Goal: Task Accomplishment & Management: Contribute content

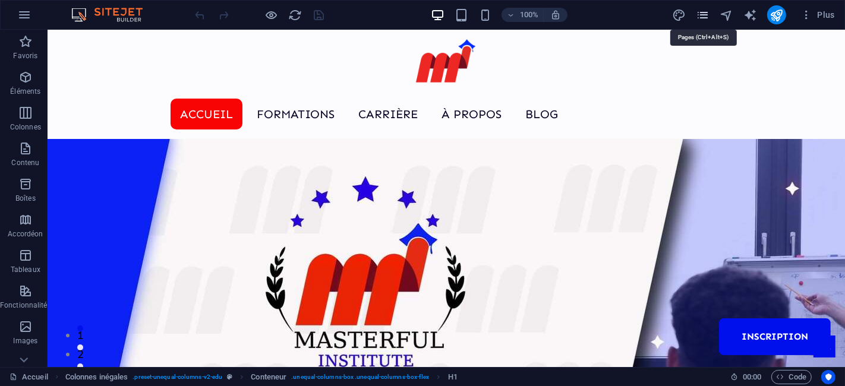
click at [0, 0] on icon "pages" at bounding box center [0, 0] width 0 height 0
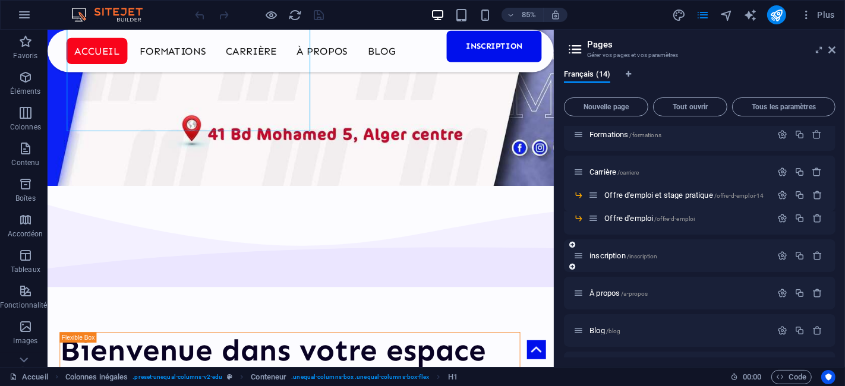
scroll to position [66, 0]
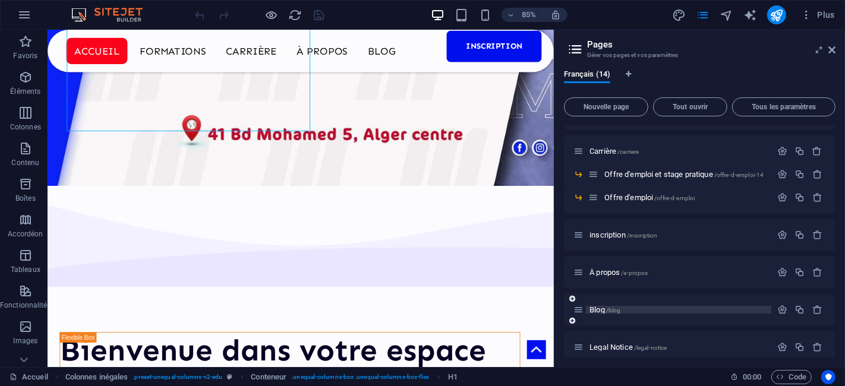
click at [593, 309] on span "Blog /blog" at bounding box center [604, 309] width 31 height 9
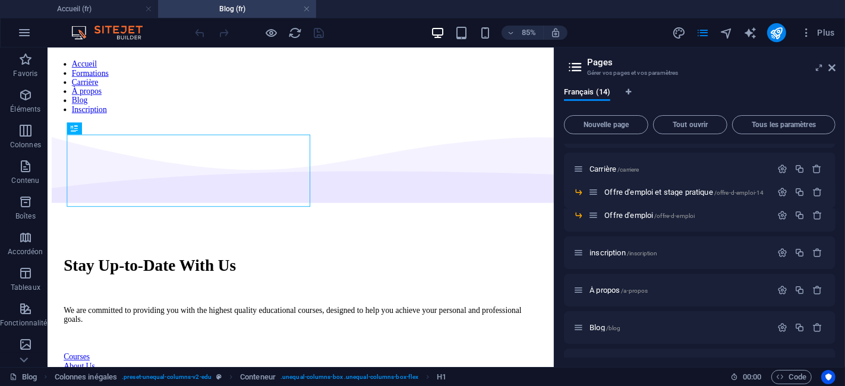
scroll to position [0, 0]
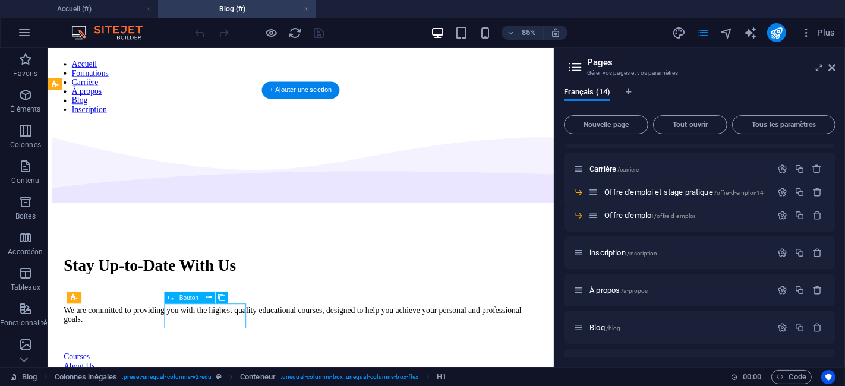
select select "px"
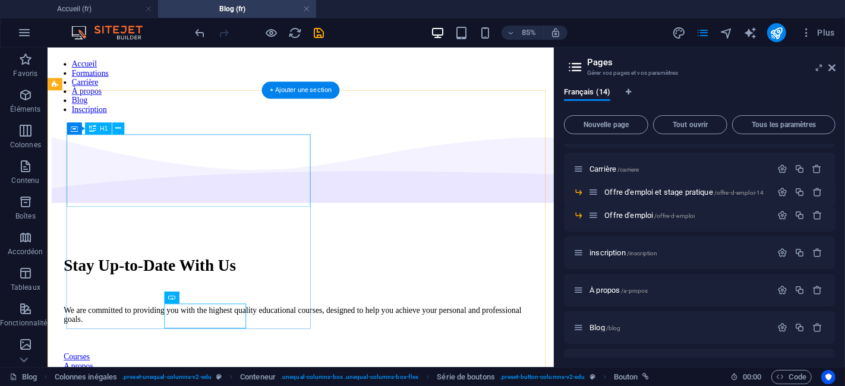
click at [170, 292] on div "Stay Up-to-Date With Us" at bounding box center [344, 303] width 557 height 22
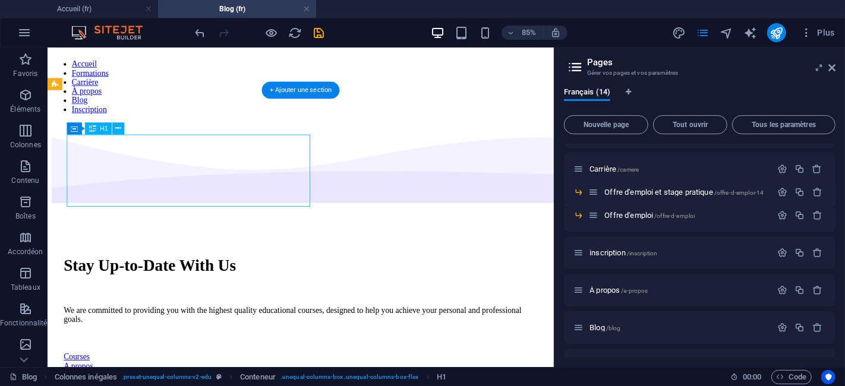
click at [170, 292] on div "Stay Up-to-Date With Us" at bounding box center [344, 303] width 557 height 22
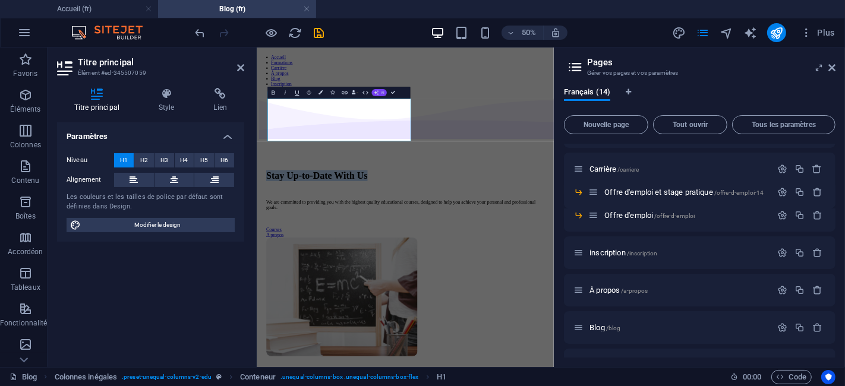
click at [380, 94] on button "AI" at bounding box center [378, 92] width 15 height 7
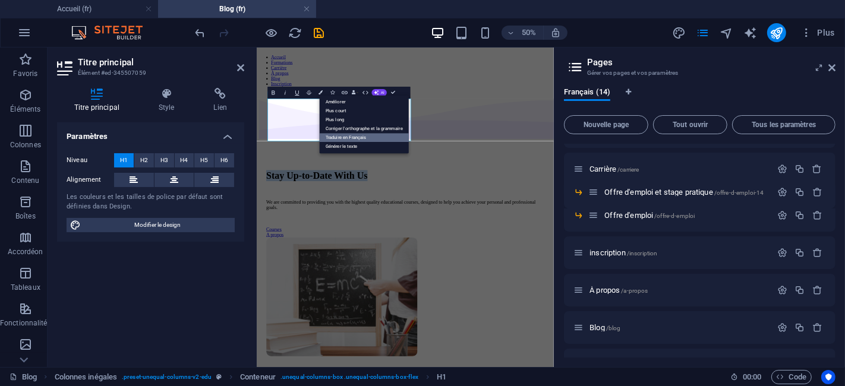
click at [355, 138] on link "Traduire en Français" at bounding box center [364, 138] width 89 height 9
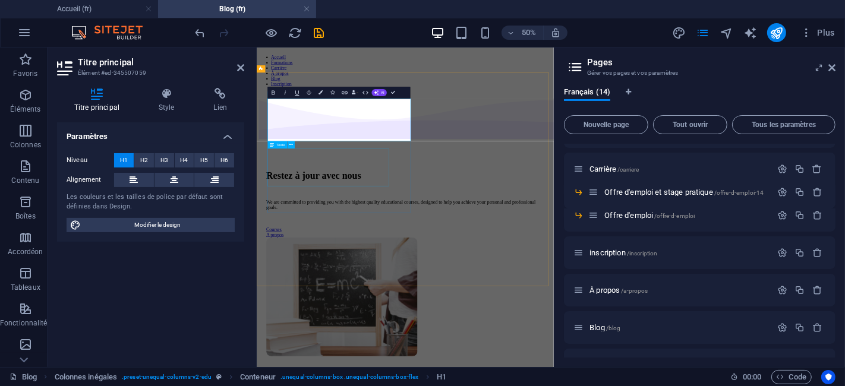
click at [421, 351] on div "We are committed to providing you with the highest quality educational courses,…" at bounding box center [553, 361] width 556 height 21
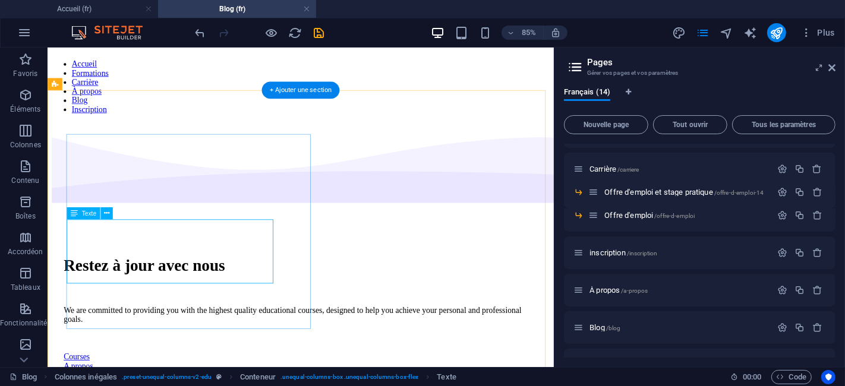
click at [214, 351] on div "We are committed to providing you with the highest quality educational courses,…" at bounding box center [344, 361] width 557 height 21
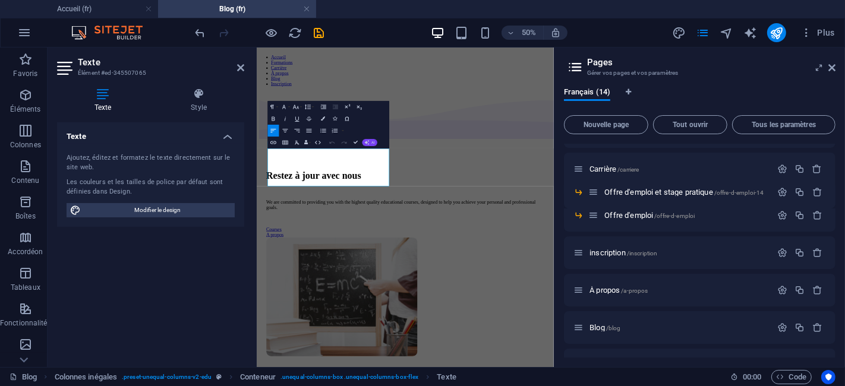
click at [374, 145] on button "AI" at bounding box center [369, 142] width 15 height 7
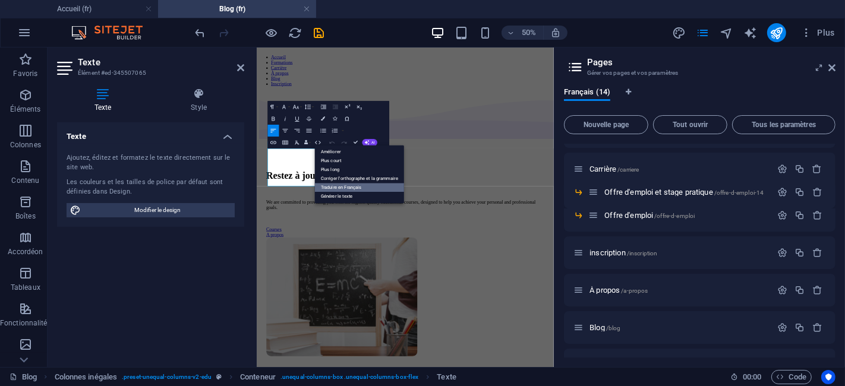
click at [361, 185] on link "Traduire en Français" at bounding box center [359, 188] width 89 height 9
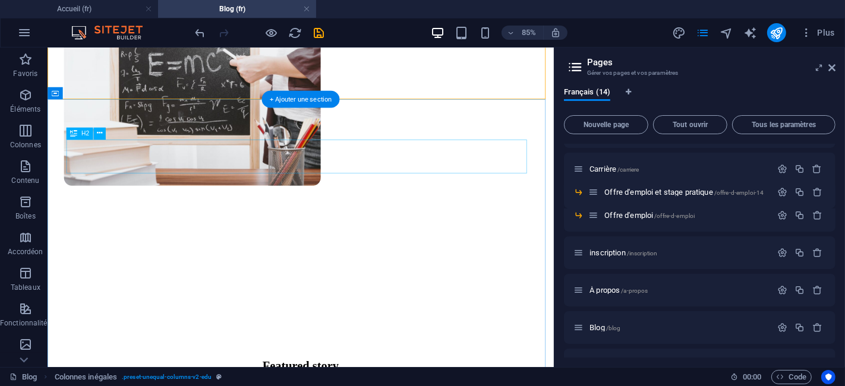
scroll to position [462, 0]
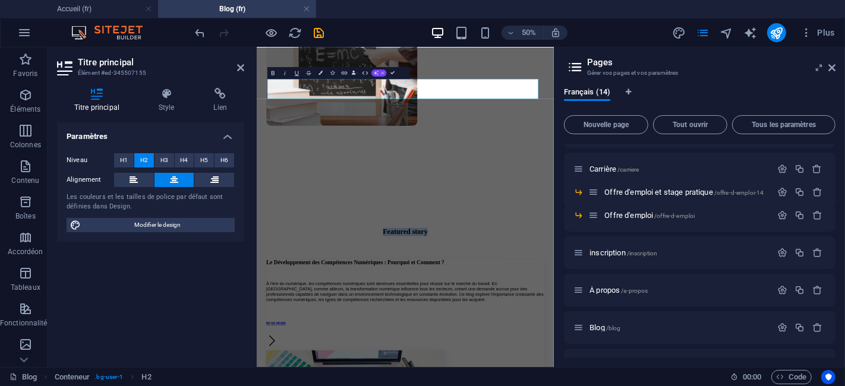
click at [381, 76] on button "AI" at bounding box center [378, 72] width 15 height 7
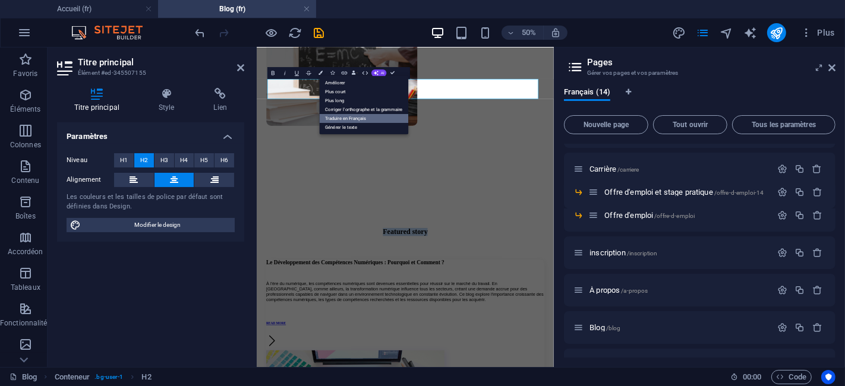
click at [381, 120] on link "Traduire en Français" at bounding box center [363, 118] width 89 height 9
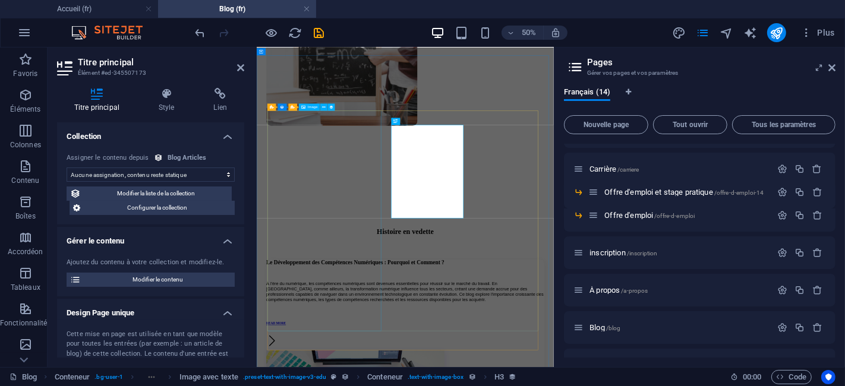
select select "name"
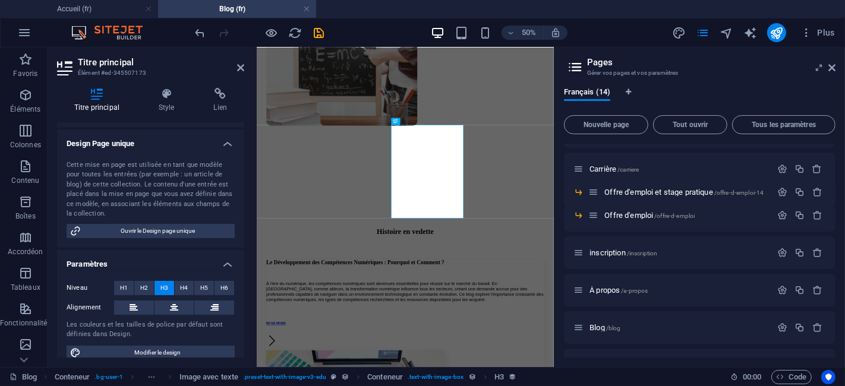
scroll to position [170, 0]
click at [168, 94] on icon at bounding box center [166, 94] width 50 height 12
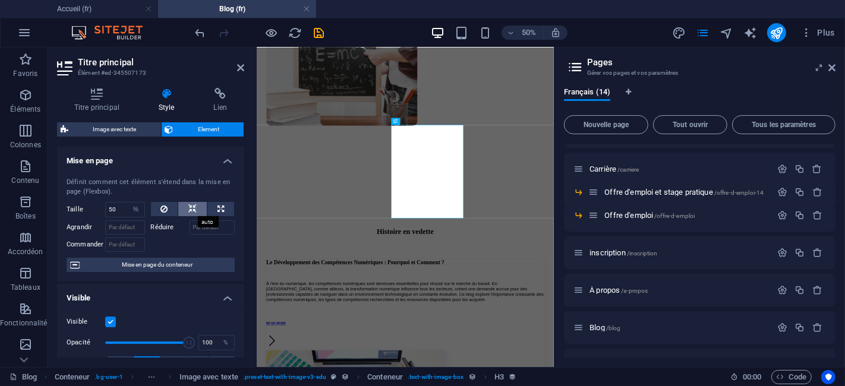
click at [186, 206] on button at bounding box center [192, 209] width 29 height 14
select select "DISABLED_OPTION_VALUE"
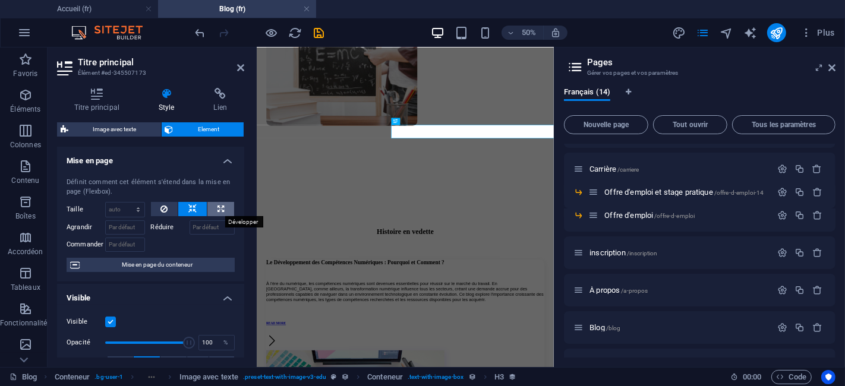
click at [226, 205] on button at bounding box center [220, 209] width 27 height 14
type input "100"
select select "%"
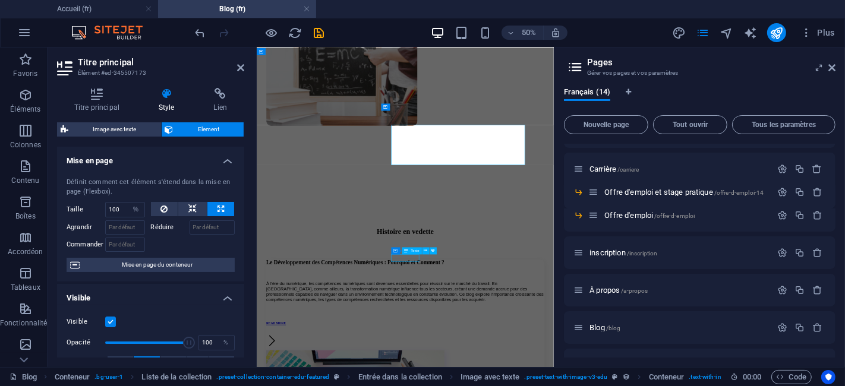
scroll to position [696, 0]
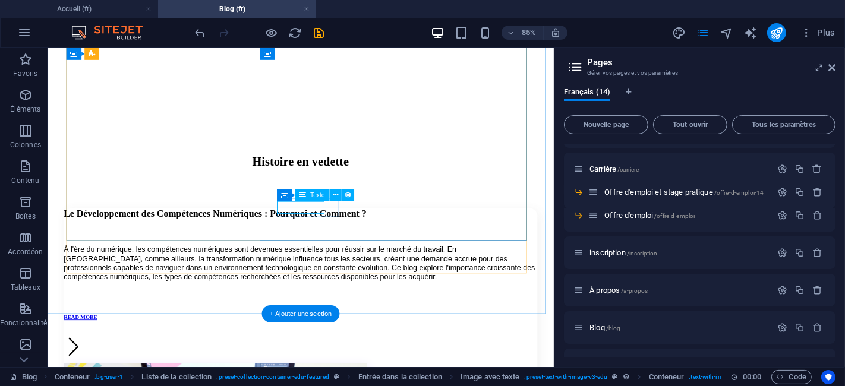
click at [365, 361] on div "READ MORE" at bounding box center [344, 364] width 557 height 7
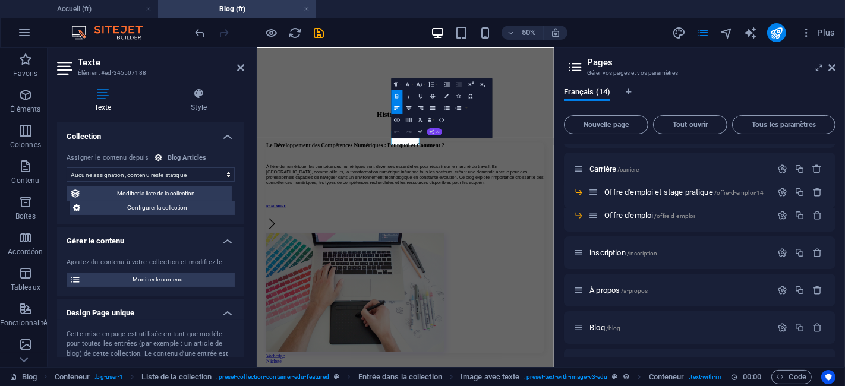
click at [437, 133] on span "AI" at bounding box center [438, 132] width 4 height 4
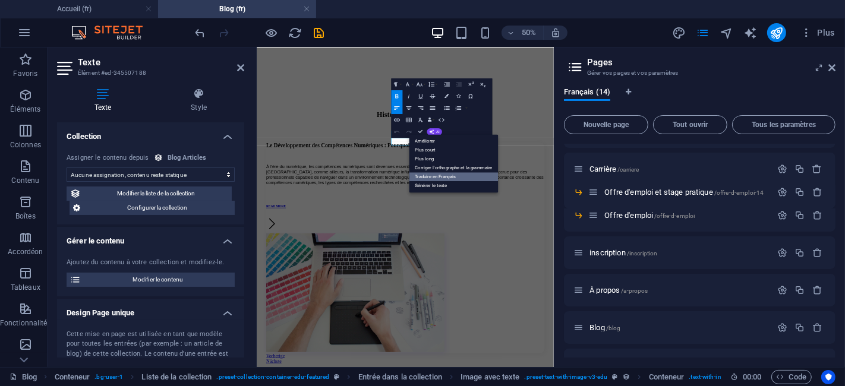
click at [438, 174] on link "Traduire en Français" at bounding box center [453, 177] width 89 height 9
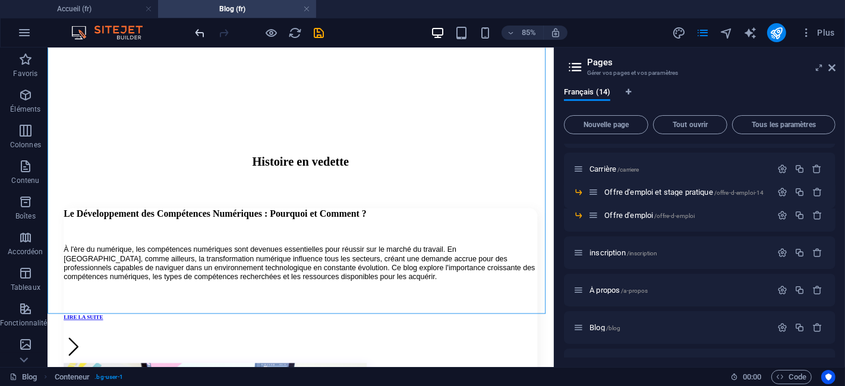
click at [0, 0] on icon "undo" at bounding box center [0, 0] width 0 height 0
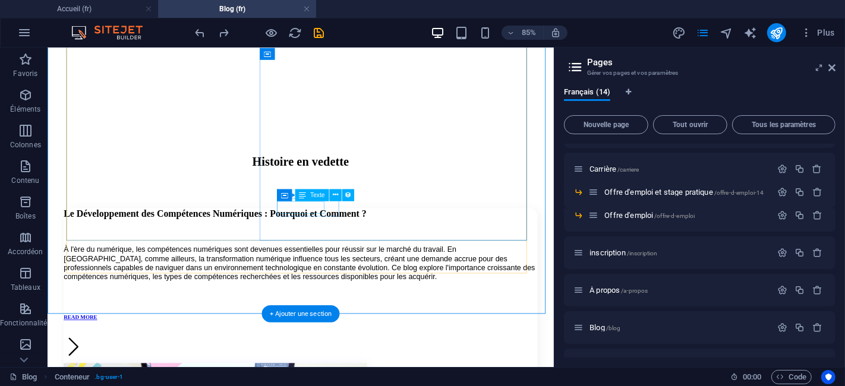
click at [343, 361] on div "READ MORE" at bounding box center [344, 364] width 557 height 7
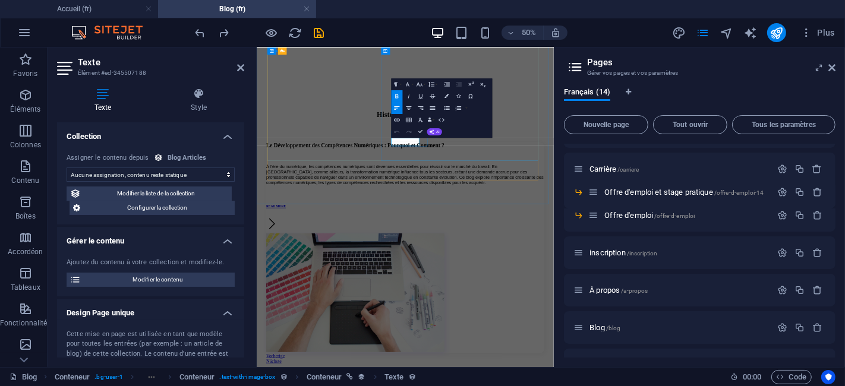
click at [314, 361] on strong "READ MORE" at bounding box center [294, 364] width 39 height 7
click at [441, 133] on button "AI" at bounding box center [433, 131] width 15 height 7
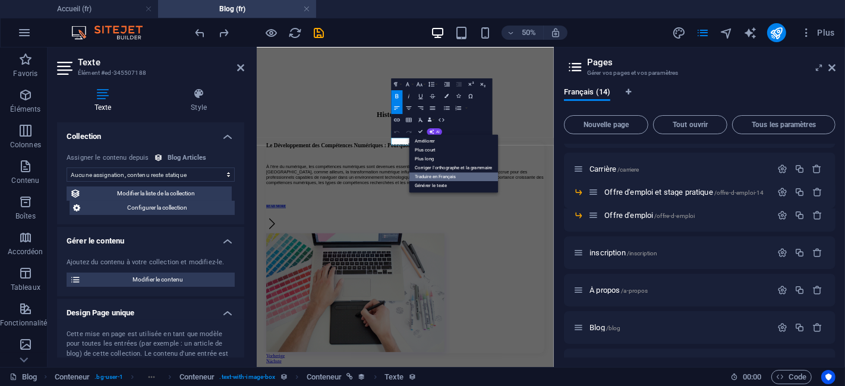
click at [443, 178] on link "Traduire en Français" at bounding box center [453, 177] width 89 height 9
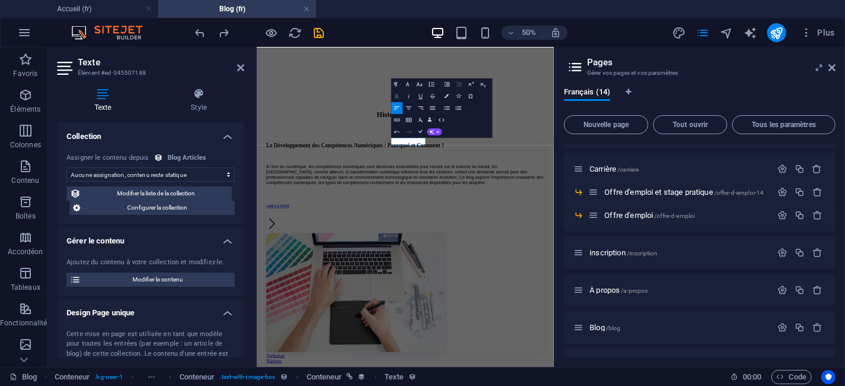
click at [399, 97] on icon "button" at bounding box center [396, 96] width 7 height 7
click at [422, 86] on icon "button" at bounding box center [419, 84] width 6 height 4
click at [406, 84] on icon "button" at bounding box center [407, 84] width 7 height 7
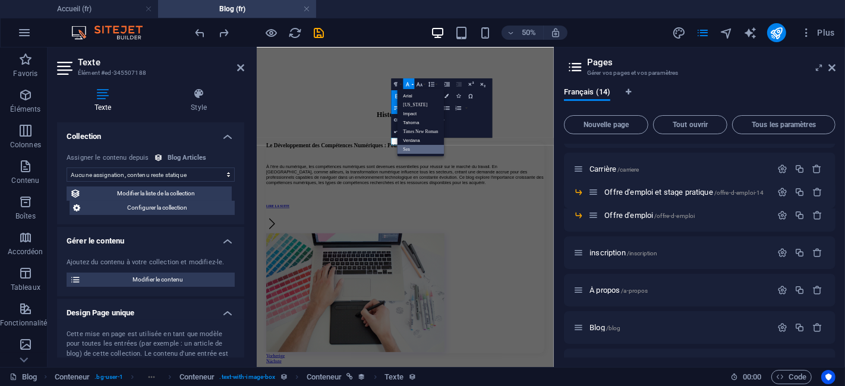
click at [406, 84] on icon "button" at bounding box center [407, 84] width 7 height 7
click at [450, 96] on button "Colors" at bounding box center [446, 96] width 11 height 12
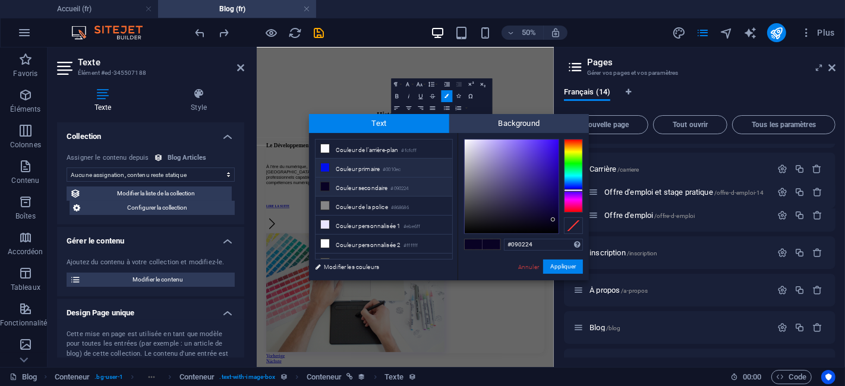
click at [340, 163] on li "Couleur primaire #0010ec" at bounding box center [383, 168] width 137 height 19
type input "#0010ec"
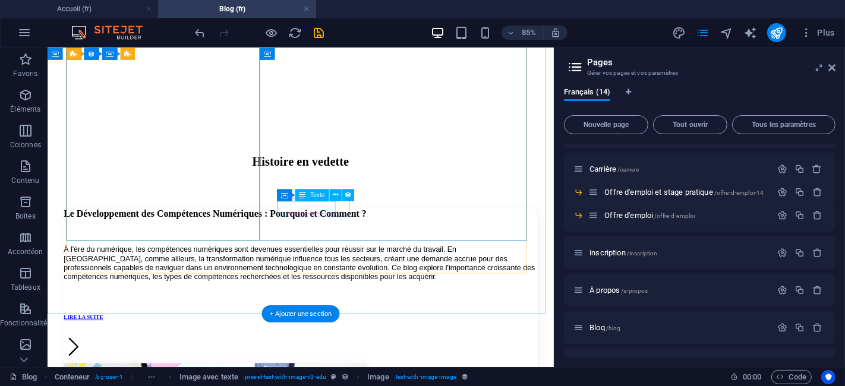
click at [373, 361] on div "LIRE LA SUITE" at bounding box center [344, 364] width 557 height 7
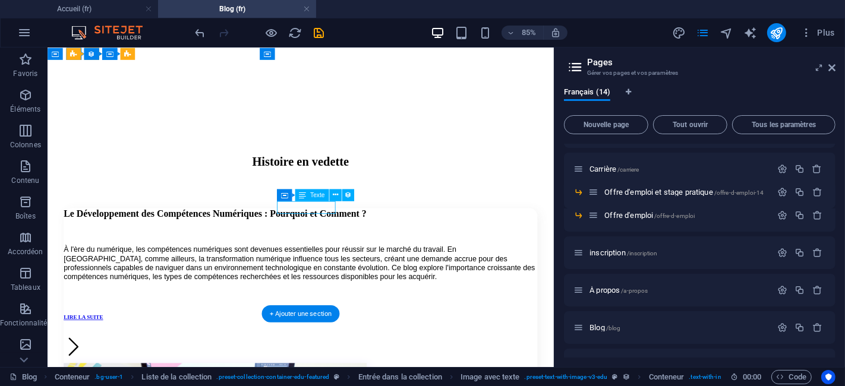
click at [373, 361] on div "LIRE LA SUITE" at bounding box center [344, 364] width 557 height 7
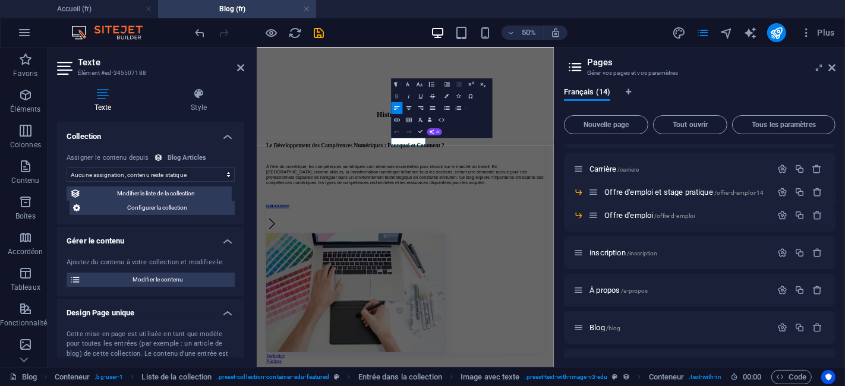
click at [397, 98] on icon "button" at bounding box center [396, 96] width 3 height 4
click at [451, 96] on button "Colors" at bounding box center [446, 96] width 11 height 12
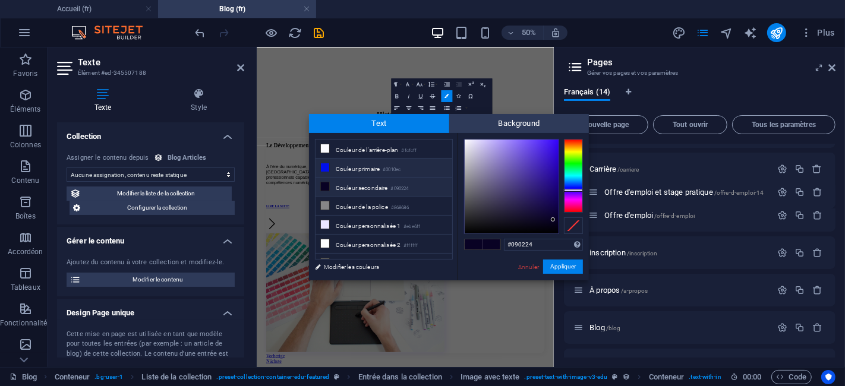
click at [336, 166] on li "Couleur primaire #0010ec" at bounding box center [383, 168] width 137 height 19
type input "#0010ec"
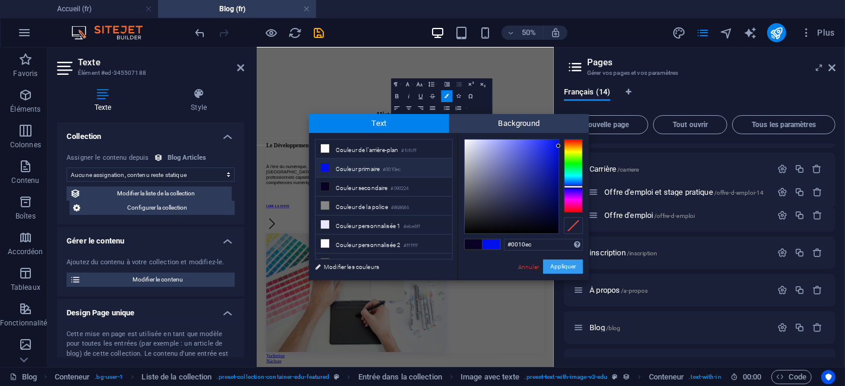
click at [570, 270] on button "Appliquer" at bounding box center [563, 267] width 40 height 14
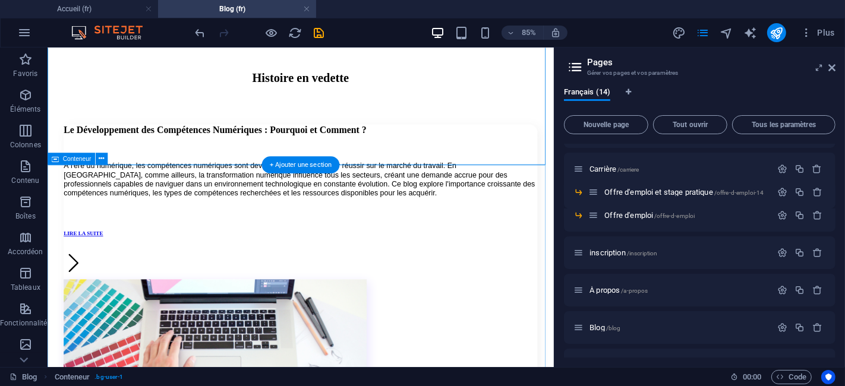
scroll to position [761, 0]
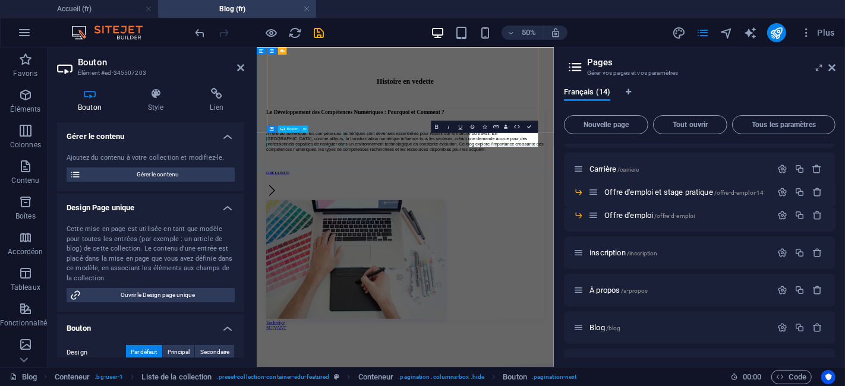
drag, startPoint x: 350, startPoint y: 233, endPoint x: 568, endPoint y: 48, distance: 286.6
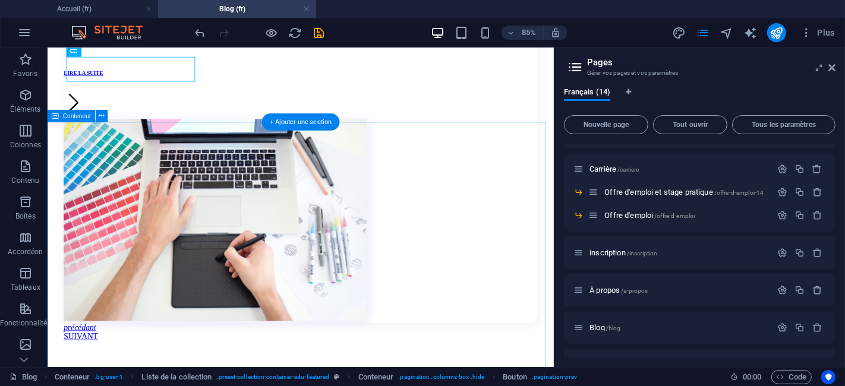
scroll to position [1091, 0]
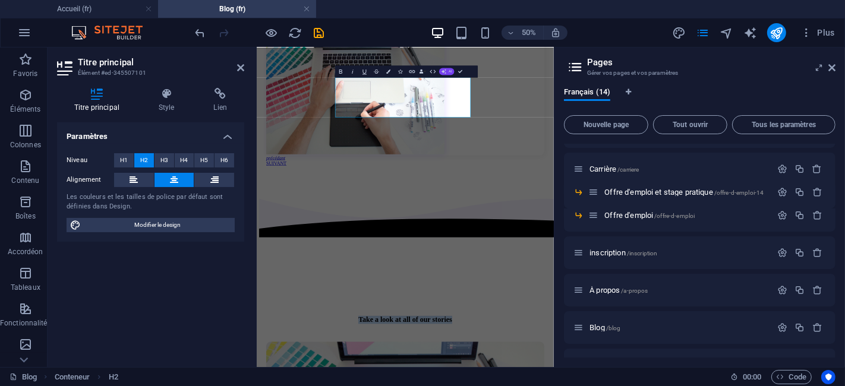
click at [452, 68] on div "Bold Italic Underline Strikethrough Colors Icons Link Data Bindings Entreprise …" at bounding box center [400, 71] width 131 height 12
click at [447, 71] on button "AI" at bounding box center [446, 71] width 15 height 7
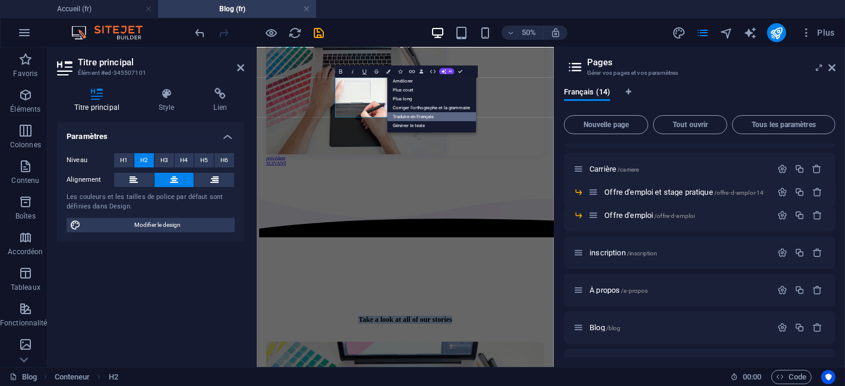
click at [435, 114] on link "Traduire en Français" at bounding box center [431, 116] width 89 height 9
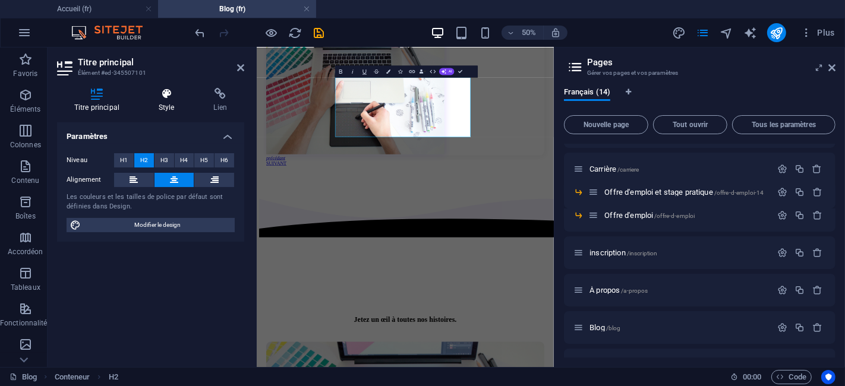
click at [179, 102] on h4 "Style" at bounding box center [168, 100] width 55 height 25
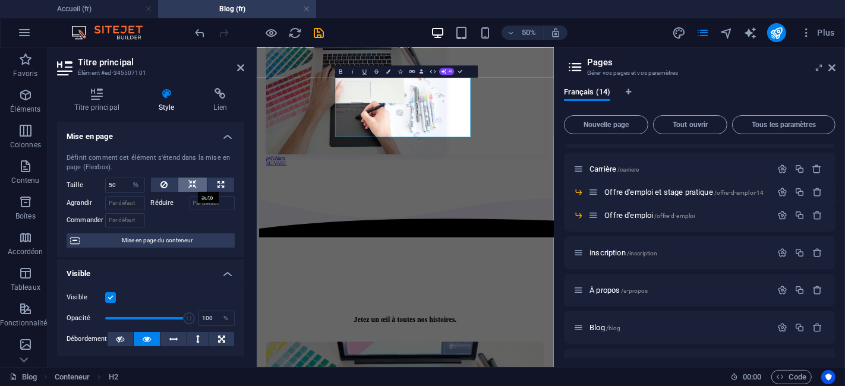
click at [185, 181] on button at bounding box center [192, 185] width 29 height 14
select select "DISABLED_OPTION_VALUE"
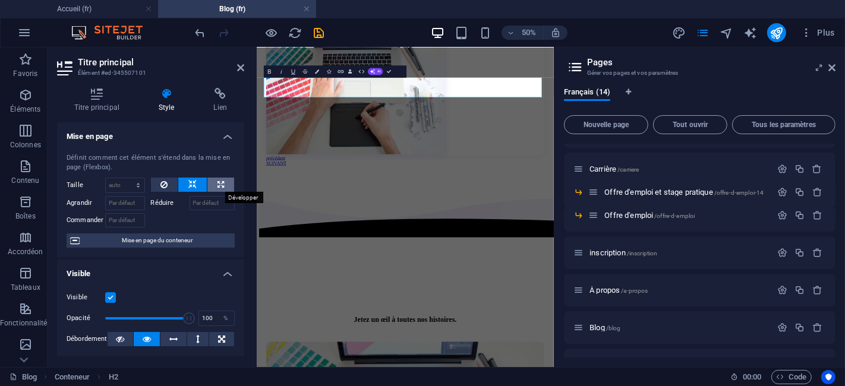
click at [214, 178] on button at bounding box center [220, 185] width 27 height 14
type input "100"
select select "%"
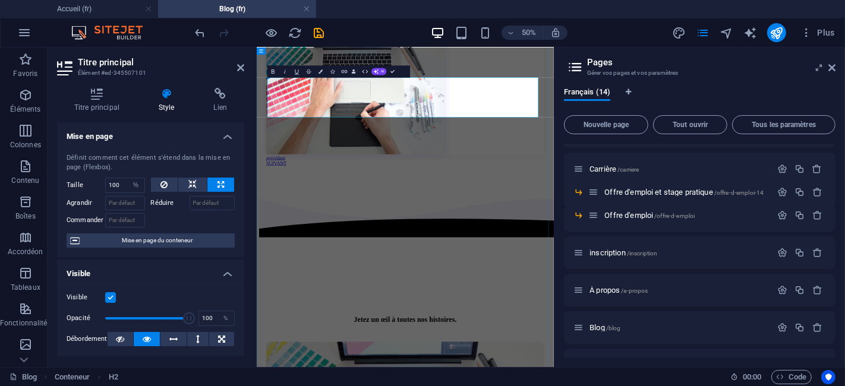
drag, startPoint x: 623, startPoint y: 180, endPoint x: 448, endPoint y: 181, distance: 174.0
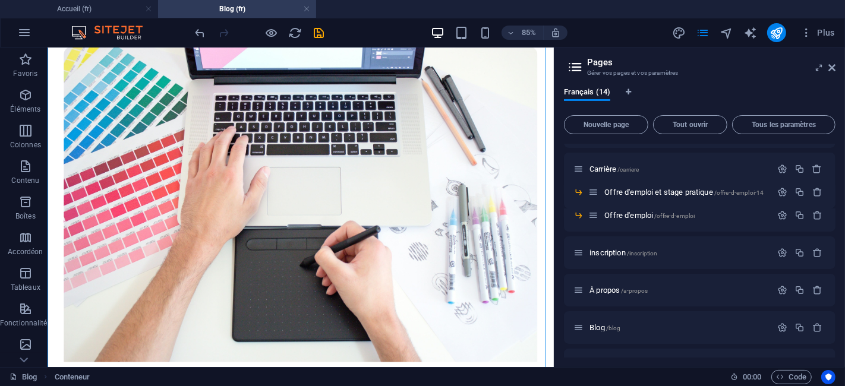
scroll to position [1685, 0]
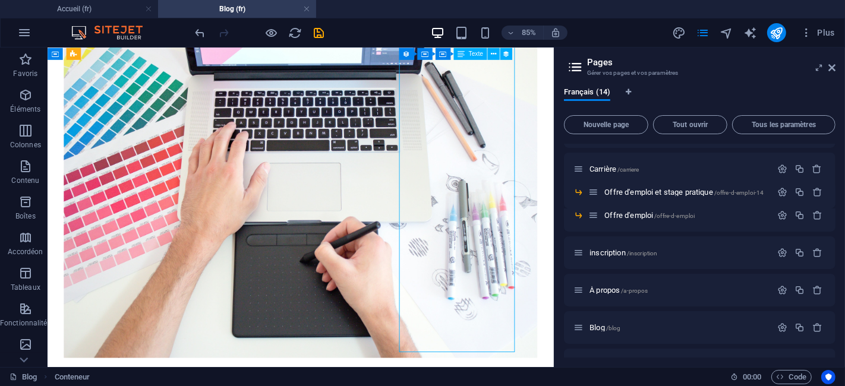
select select "article-short-intro"
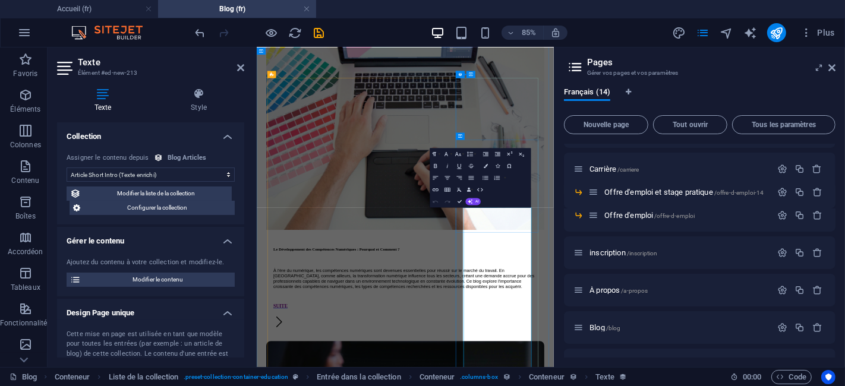
scroll to position [1154, 0]
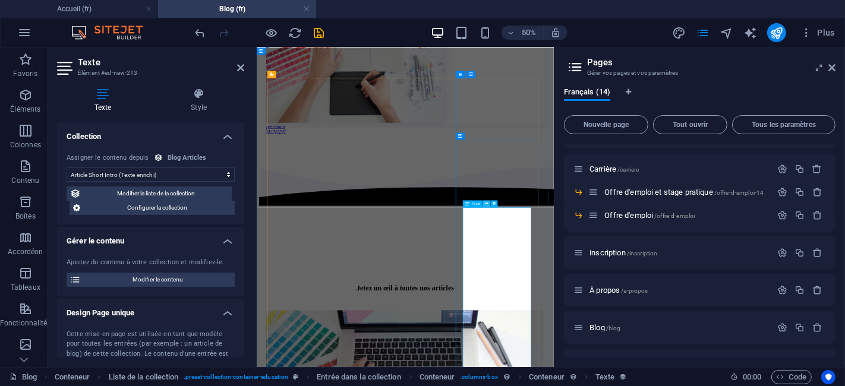
click at [485, 204] on icon at bounding box center [487, 204] width 4 height 7
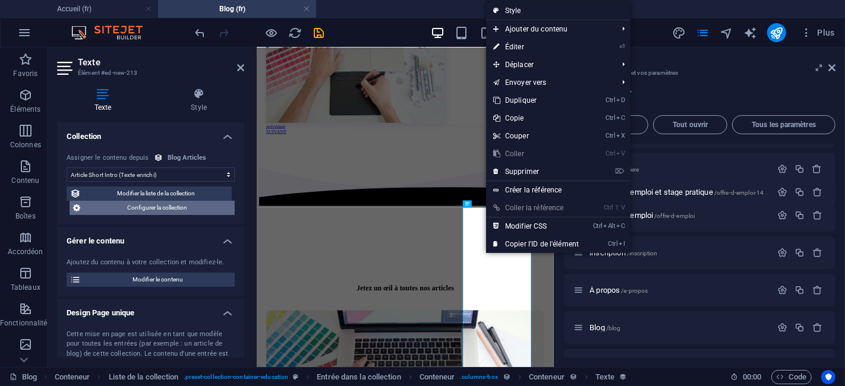
click at [187, 214] on span "Configurer la collection" at bounding box center [157, 208] width 147 height 14
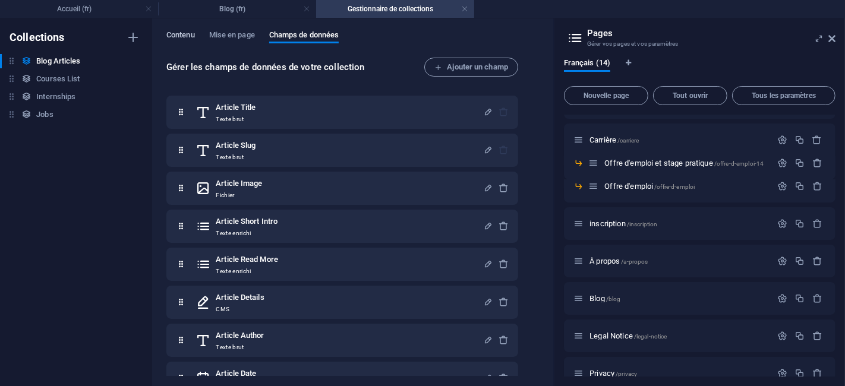
click at [194, 38] on span "Contenu" at bounding box center [180, 36] width 29 height 17
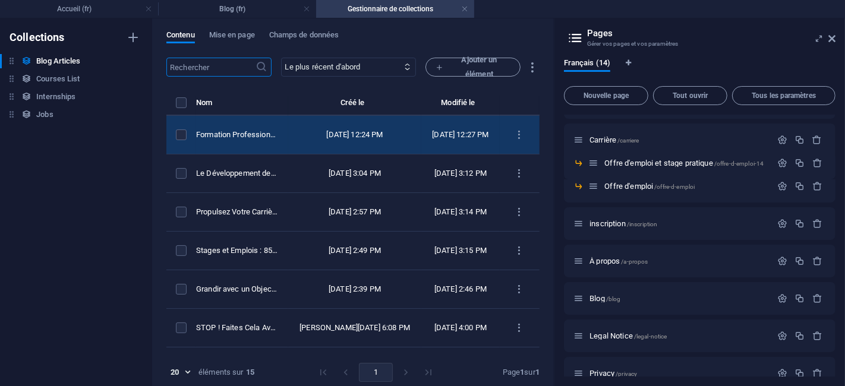
click at [279, 138] on div "Formation Professionnelle en [GEOGRAPHIC_DATA] : Pourquoi Elle Est Cruciale pou…" at bounding box center [237, 134] width 83 height 11
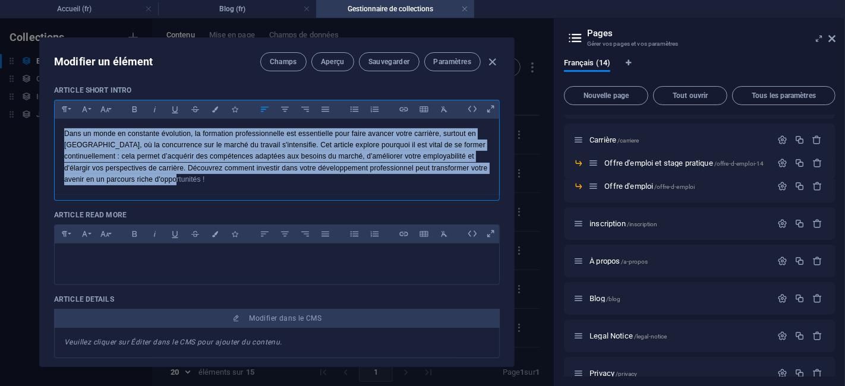
scroll to position [227, 0]
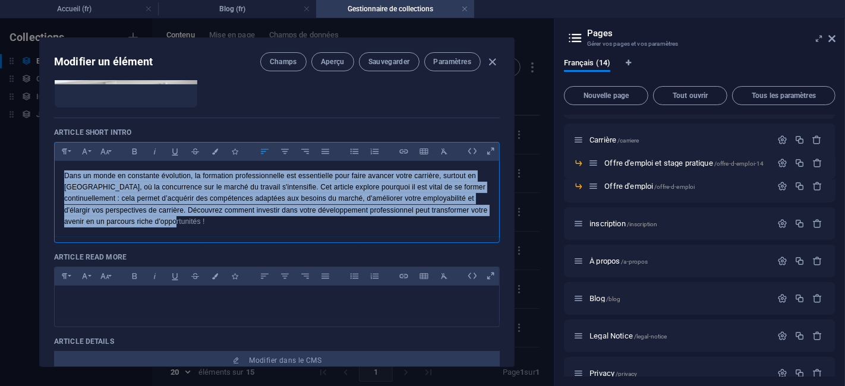
drag, startPoint x: 175, startPoint y: 125, endPoint x: 50, endPoint y: 84, distance: 131.3
click at [50, 84] on div "Article Title Formation Professionnelle en [GEOGRAPHIC_DATA] : Pourquoi Elle Es…" at bounding box center [277, 224] width 474 height 286
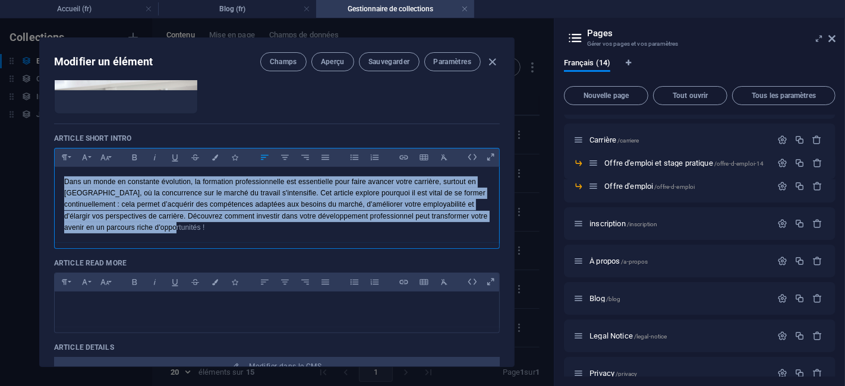
copy p "Dans un monde en constante évolution, la formation professionnelle est essentie…"
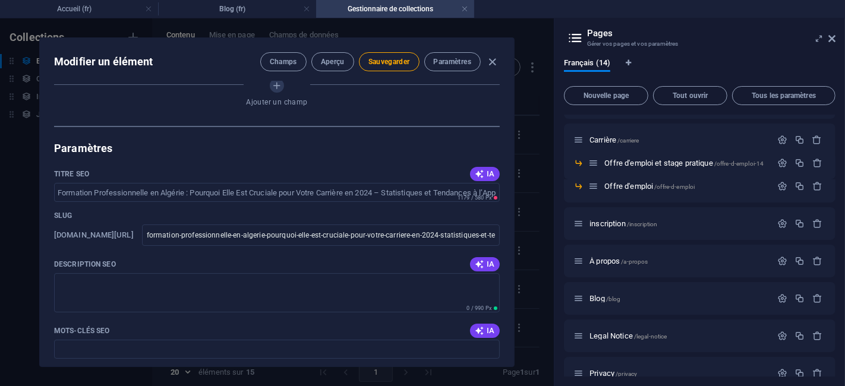
scroll to position [755, 0]
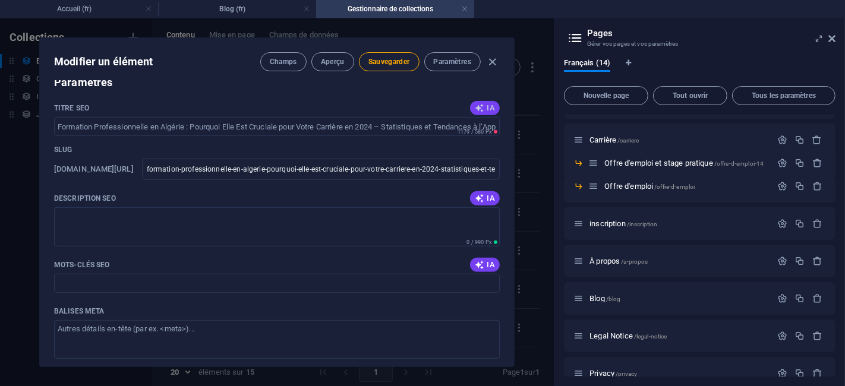
click at [485, 106] on span "IA" at bounding box center [485, 108] width 20 height 10
drag, startPoint x: 92, startPoint y: 102, endPoint x: 43, endPoint y: 101, distance: 48.7
click at [43, 101] on div "Article Title Formation Professionnelle en [GEOGRAPHIC_DATA] : Pourquoi Elle Es…" at bounding box center [277, 224] width 474 height 286
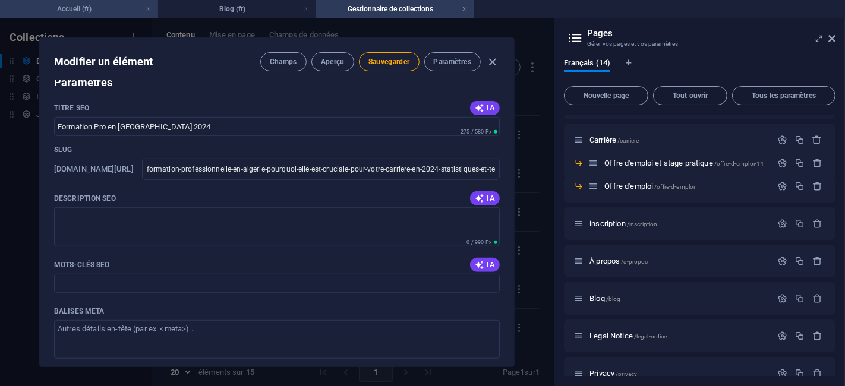
copy p "Titre SEO"
click at [191, 128] on input "Formation Pro en [GEOGRAPHIC_DATA] 2024" at bounding box center [276, 126] width 445 height 19
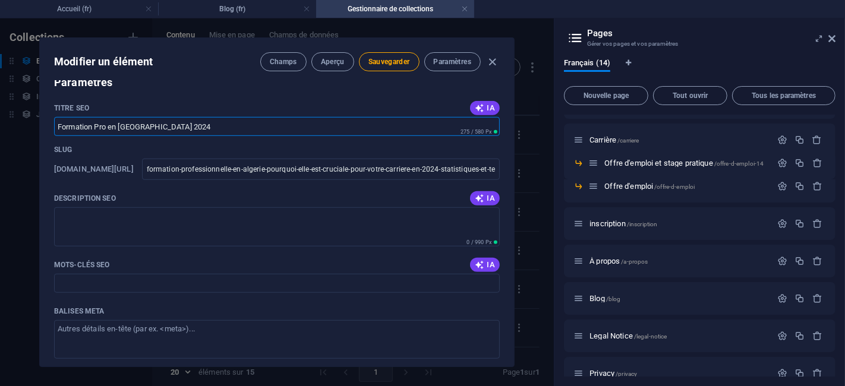
paste input "fessionnelle en [GEOGRAPHIC_DATA] : Boostez Votre Carrière"
type input "Formation Professionnelle en [GEOGRAPHIC_DATA] : Boostez Votre Carrière"
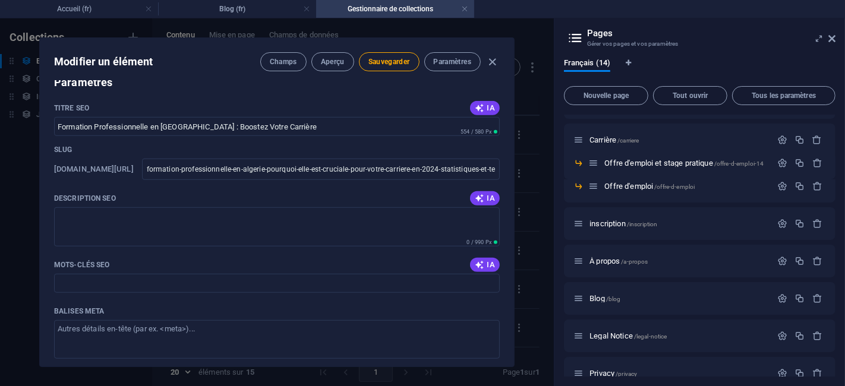
drag, startPoint x: 101, startPoint y: 197, endPoint x: 48, endPoint y: 205, distance: 54.0
click at [48, 205] on div "Article Title Formation Professionnelle en [GEOGRAPHIC_DATA] : Pourquoi Elle Es…" at bounding box center [277, 224] width 474 height 286
copy p "Description SEO"
click at [242, 221] on textarea "Description SEO" at bounding box center [276, 226] width 445 height 39
paste textarea "Découvrez pourquoi la formation professionnelle en [GEOGRAPHIC_DATA] est essent…"
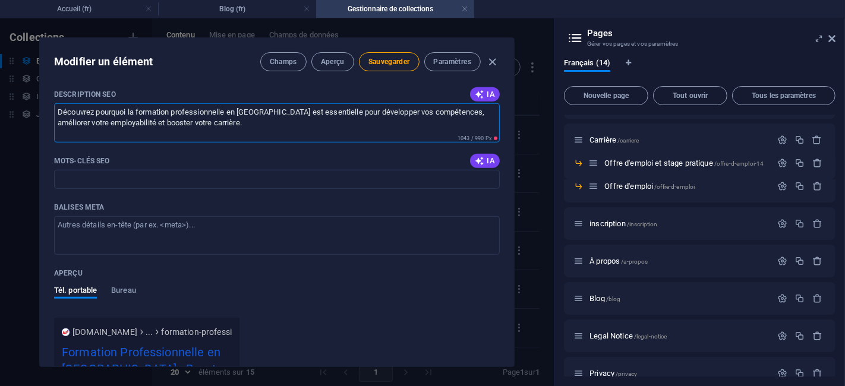
scroll to position [887, 0]
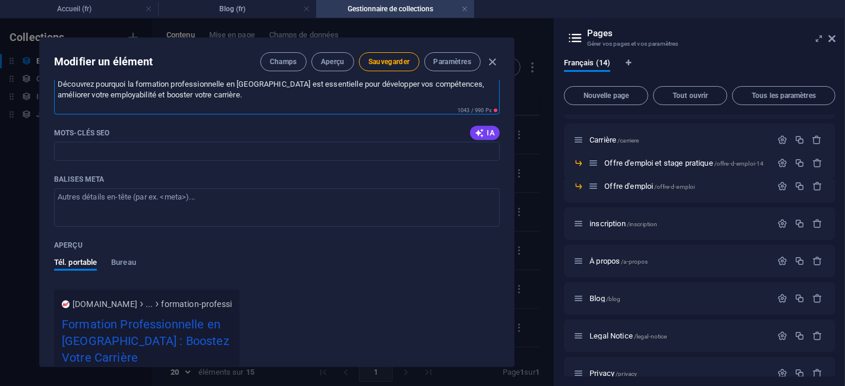
type textarea "Découvrez pourquoi la formation professionnelle en [GEOGRAPHIC_DATA] est essent…"
drag, startPoint x: 111, startPoint y: 134, endPoint x: 48, endPoint y: 129, distance: 63.7
click at [48, 129] on div "Article Title Formation Professionnelle en [GEOGRAPHIC_DATA] : Pourquoi Elle Es…" at bounding box center [277, 224] width 474 height 286
copy p "Mots-clés SEO"
click at [185, 155] on input "Mots-clés SEO" at bounding box center [276, 151] width 445 height 19
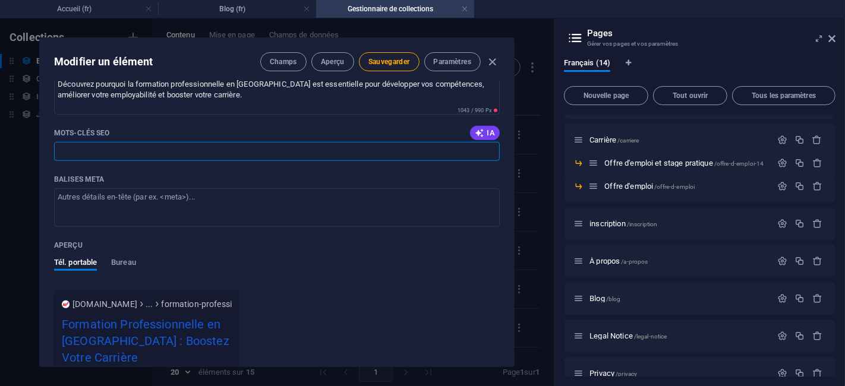
paste input "formation professionnelle Algérie, développement des compétences Algérie, forma…"
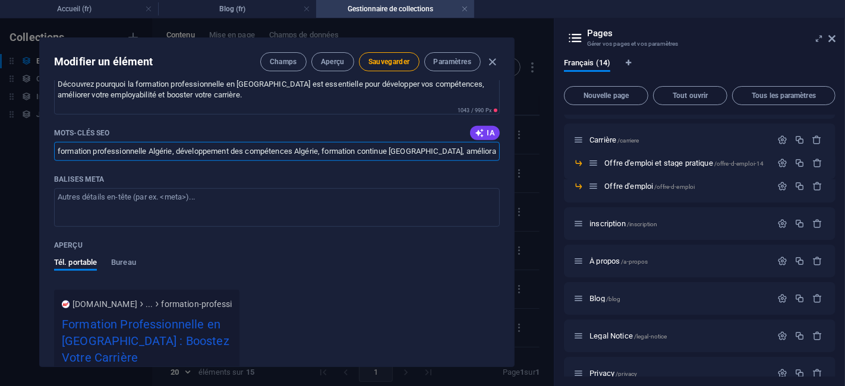
scroll to position [0, 776]
type input "formation professionnelle Algérie, développement des compétences Algérie, forma…"
drag, startPoint x: 118, startPoint y: 177, endPoint x: 50, endPoint y: 177, distance: 67.7
click at [50, 177] on div "Article Title Formation Professionnelle en [GEOGRAPHIC_DATA] : Pourquoi Elle Es…" at bounding box center [277, 224] width 474 height 286
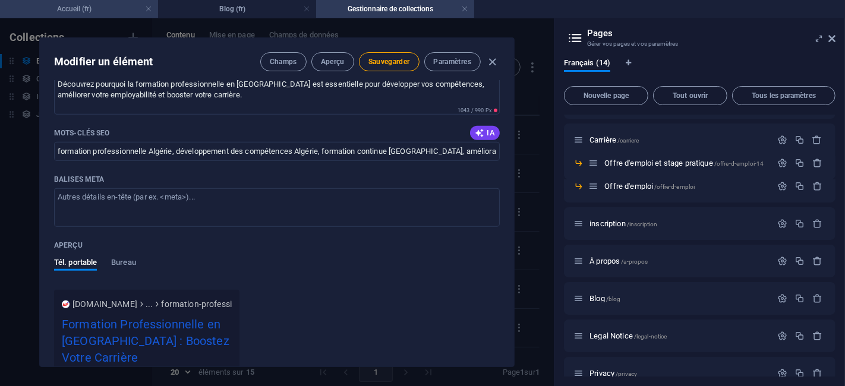
copy p "Balises Meta"
click at [210, 202] on textarea "Balises Meta ​" at bounding box center [276, 207] width 445 height 39
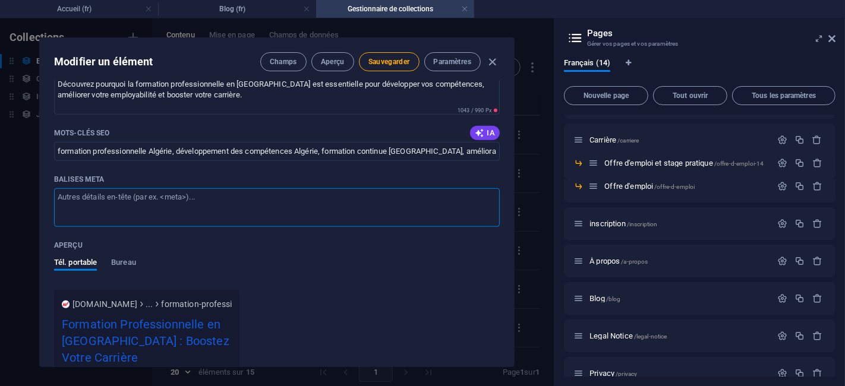
paste textarea "<title>Formation Professionnelle en [GEOGRAPHIC_DATA] : Boostez Votre Carrière …"
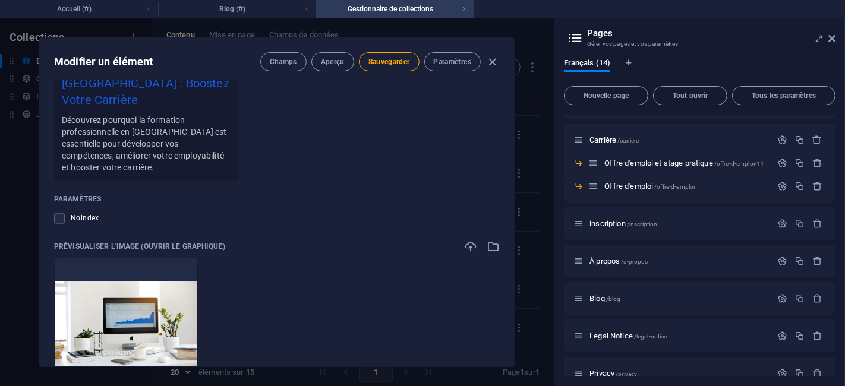
scroll to position [1227, 0]
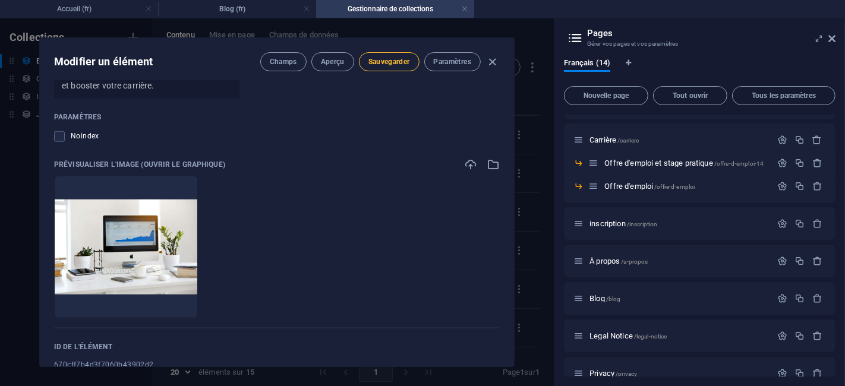
type textarea "<title>Formation Professionnelle en [GEOGRAPHIC_DATA] : Boostez Votre Carrière …"
click at [405, 60] on span "Sauvegarder" at bounding box center [389, 62] width 42 height 10
click at [119, 209] on img at bounding box center [126, 247] width 143 height 95
click at [497, 62] on icon "button" at bounding box center [493, 62] width 14 height 14
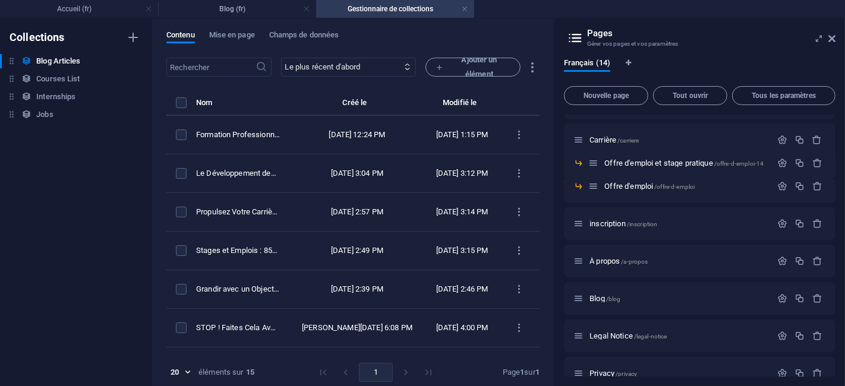
scroll to position [0, 0]
click at [426, 92] on div "​ Le plus récent d'abord Le plus ancien d'abord Dernière modification le Articl…" at bounding box center [352, 225] width 373 height 334
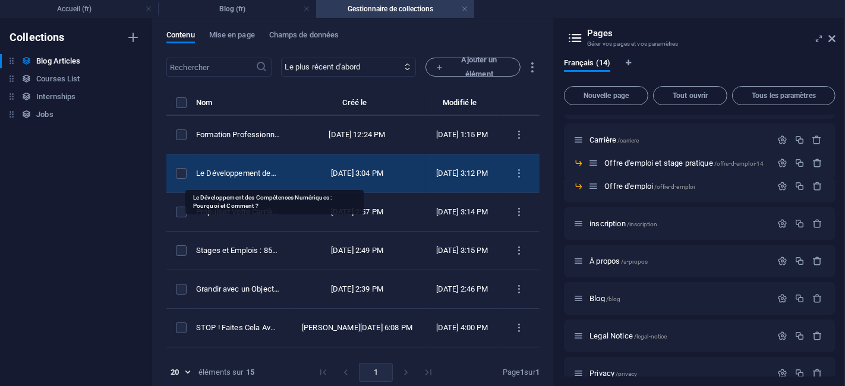
click at [280, 176] on div "Le Développement des Compétences Numériques : Pourquoi et Comment ?" at bounding box center [238, 173] width 84 height 11
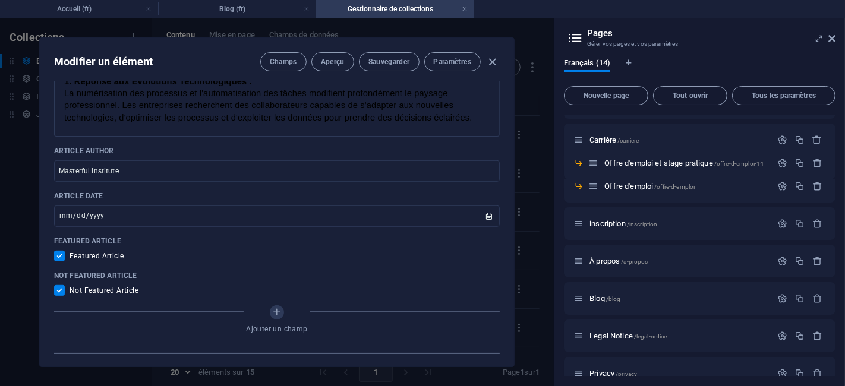
scroll to position [660, 0]
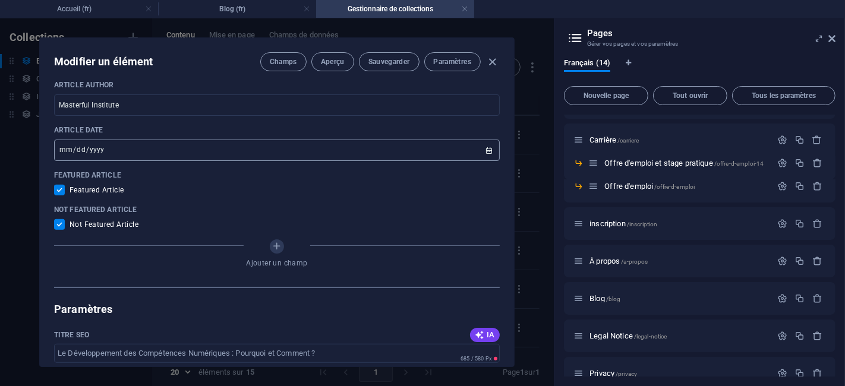
click at [273, 140] on input "[DATE]" at bounding box center [276, 150] width 445 height 21
click at [83, 140] on input "[DATE]" at bounding box center [276, 150] width 445 height 21
type input "[DATE]"
click at [72, 140] on input "[DATE]" at bounding box center [276, 150] width 445 height 21
type input "0009-09-09"
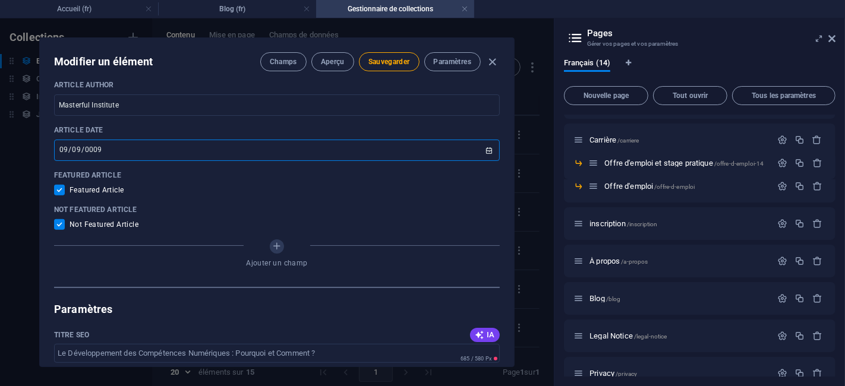
click at [62, 140] on input "0009-09-09" at bounding box center [276, 150] width 445 height 21
type input "0009-04-09"
click at [242, 170] on p "Featured Article" at bounding box center [276, 175] width 445 height 10
click at [59, 219] on input "checkbox" at bounding box center [61, 224] width 15 height 11
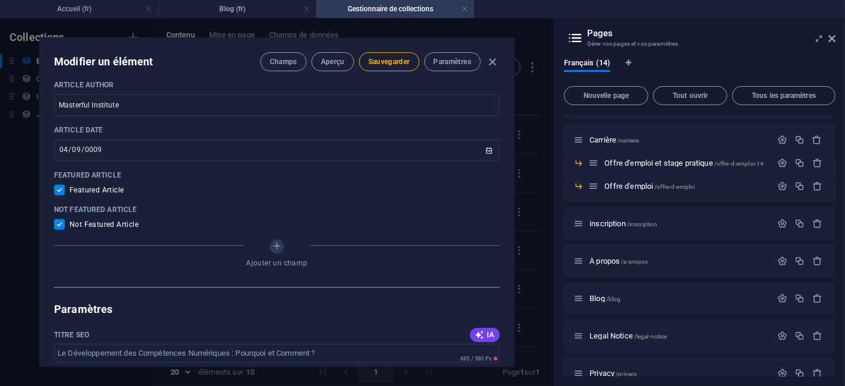
checkbox input "false"
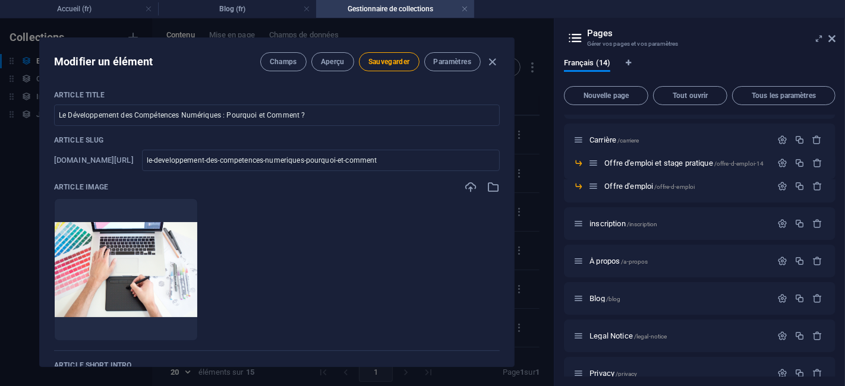
scroll to position [198, 0]
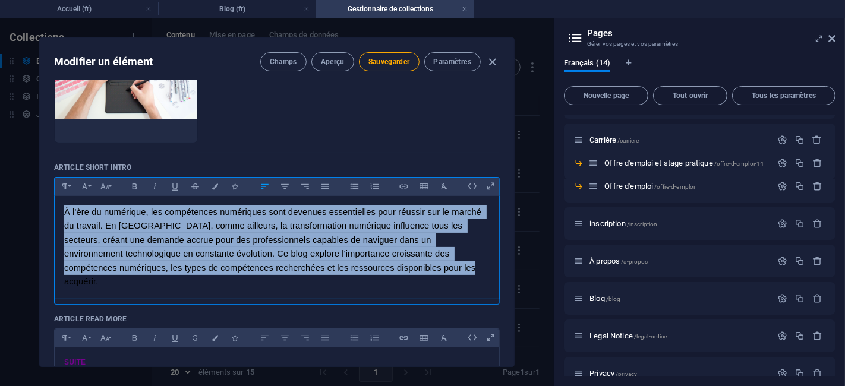
drag, startPoint x: 410, startPoint y: 277, endPoint x: 52, endPoint y: 201, distance: 366.2
click at [52, 201] on div "Article Title Le Développement des Compétences Numériques : Pourquoi et Comment…" at bounding box center [277, 224] width 474 height 286
copy span "À l'ère du numérique, les compétences numériques sont devenues essentielles pou…"
drag, startPoint x: 378, startPoint y: 275, endPoint x: 0, endPoint y: 173, distance: 391.2
click at [0, 173] on div "Modifier un élément Champs Aperçu Sauvegarder Paramètres Article Title Le Dével…" at bounding box center [277, 202] width 554 height 368
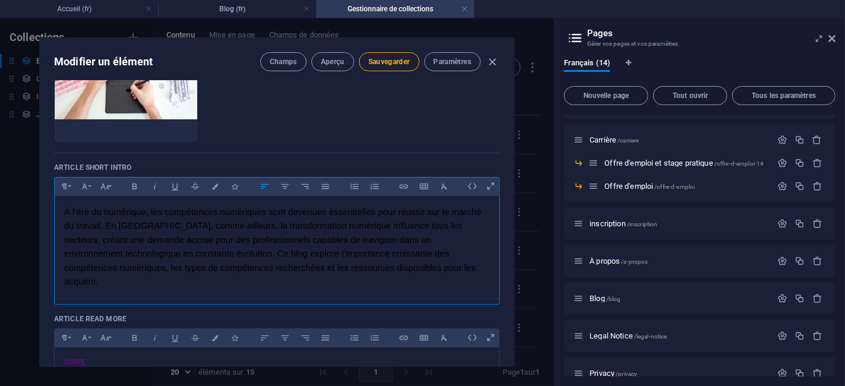
click at [392, 266] on p "​ À l'ère du numérique, les compétences numériques sont devenues essentielles p…" at bounding box center [276, 248] width 425 height 84
click at [394, 264] on p "​ À l'ère du numérique, les compétences numériques sont devenues essentielles p…" at bounding box center [276, 248] width 425 height 84
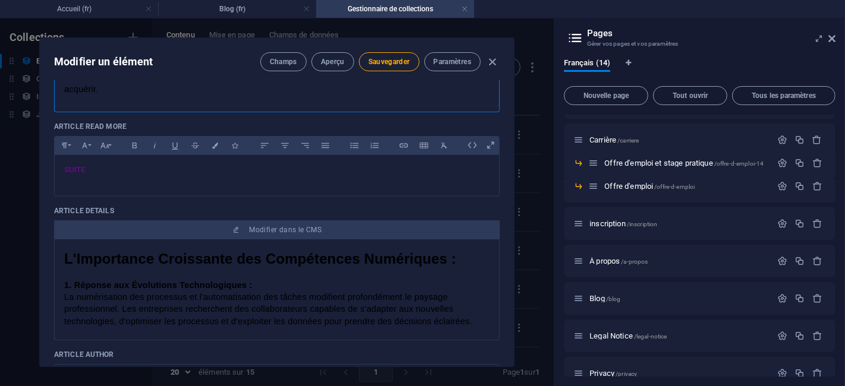
scroll to position [396, 0]
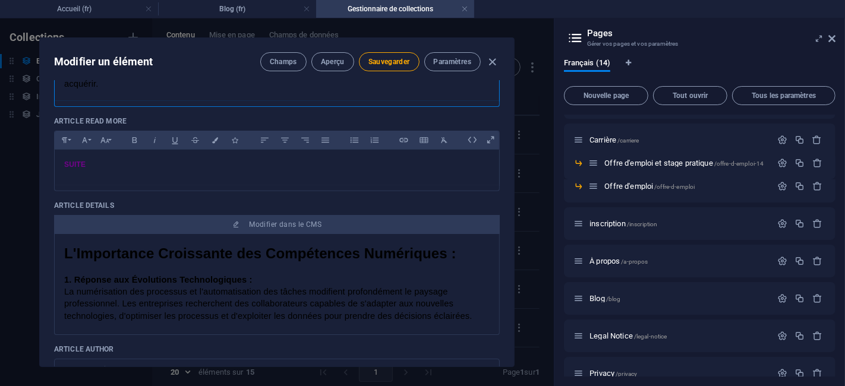
click at [350, 287] on span "La numérisation des processus et l'automatisation des tâches modifient profondé…" at bounding box center [268, 303] width 408 height 33
click at [119, 159] on p "SUITE" at bounding box center [276, 164] width 425 height 11
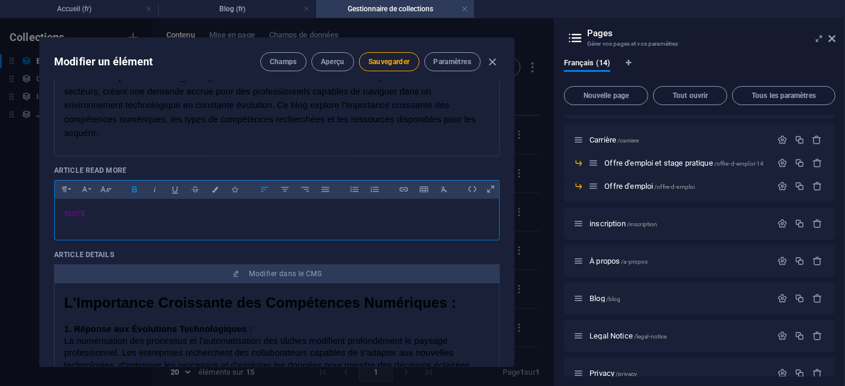
scroll to position [264, 0]
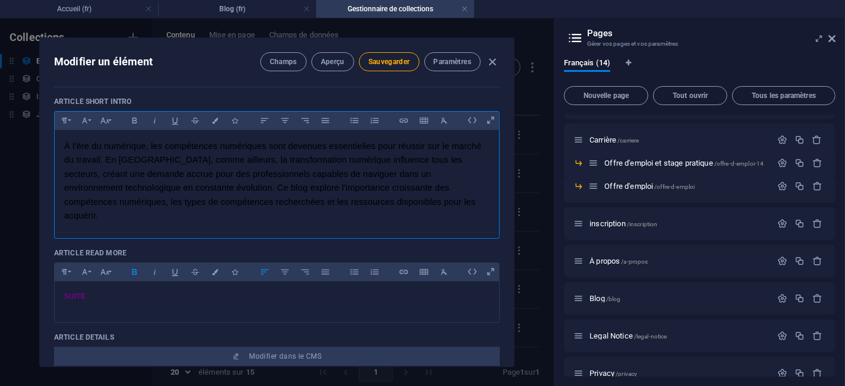
click at [142, 173] on span "À l'ère du numérique, les compétences numériques sont devenues essentielles pou…" at bounding box center [273, 180] width 419 height 79
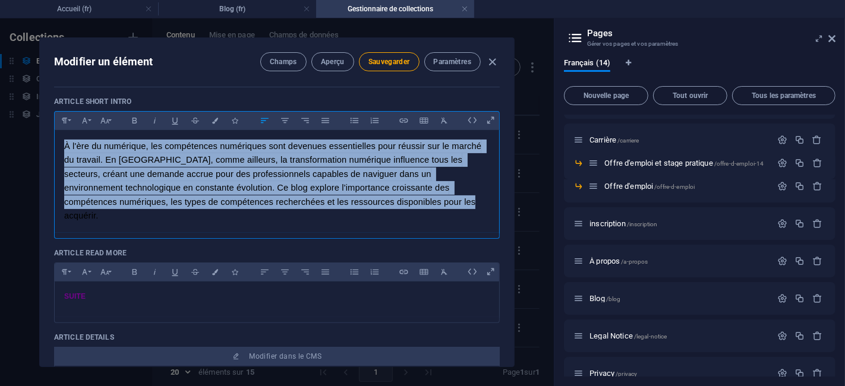
click at [141, 173] on span "À l'ère du numérique, les compétences numériques sont devenues essentielles pou…" at bounding box center [273, 180] width 419 height 79
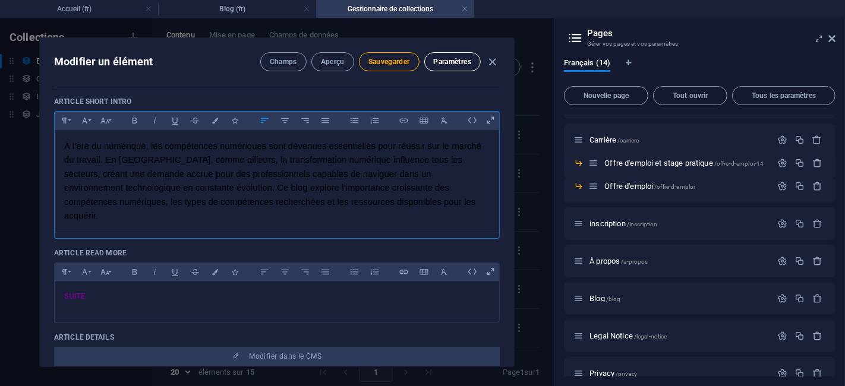
click at [466, 65] on span "Paramètres" at bounding box center [452, 62] width 37 height 10
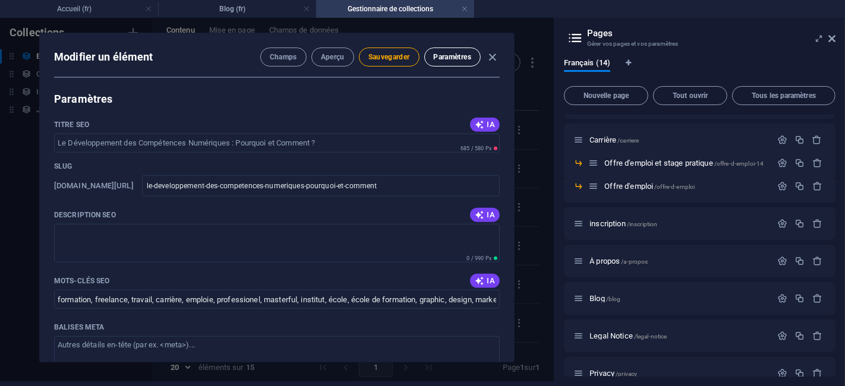
scroll to position [866, 0]
click at [478, 207] on button "IA" at bounding box center [485, 214] width 30 height 14
type textarea "Développez vos compétences numériques pour réussir dans le monde professionnel!…"
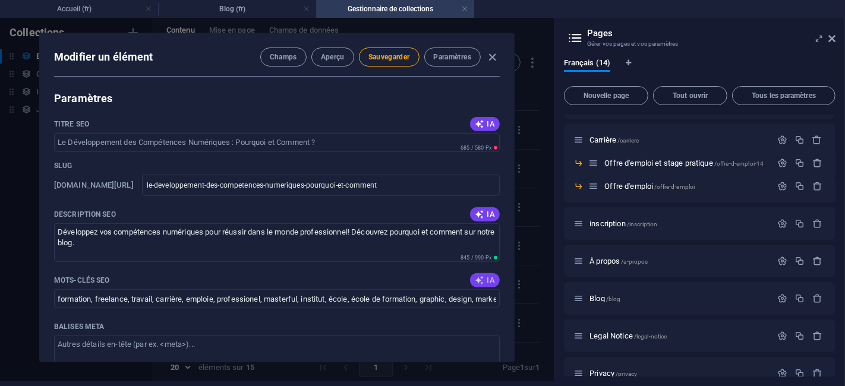
click at [480, 276] on icon "button" at bounding box center [480, 281] width 10 height 10
type input "compétences numériques, transformation numérique, emploi en [GEOGRAPHIC_DATA], …"
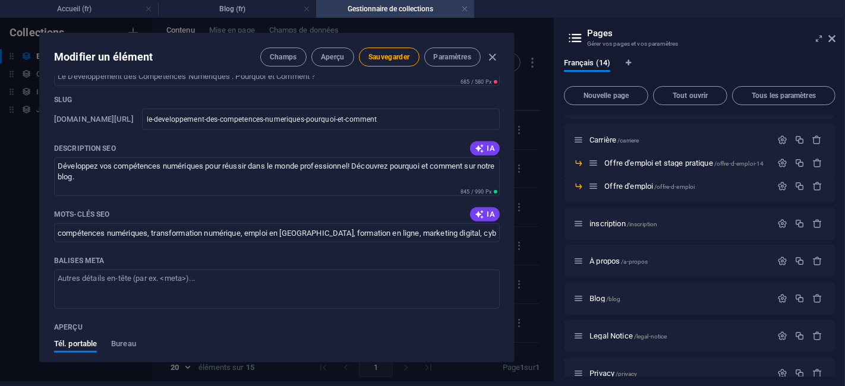
drag, startPoint x: 86, startPoint y: 238, endPoint x: 39, endPoint y: 238, distance: 46.9
click at [40, 238] on div "Article Title Le Développement des Compétences Numériques : Pourquoi et Comment…" at bounding box center [277, 219] width 474 height 286
copy p "Balises Meta"
click at [222, 270] on textarea "Balises Meta ​" at bounding box center [276, 289] width 445 height 39
paste textarea "<title>Compétences Numériques en [GEOGRAPHIC_DATA] | Réussir sur le Marché du T…"
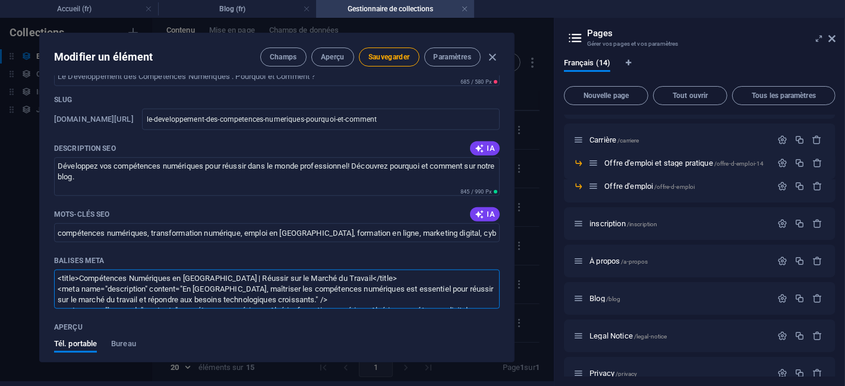
scroll to position [27, 0]
type textarea "<title>Compétences Numériques en [GEOGRAPHIC_DATA] | Réussir sur le Marché du T…"
click at [397, 55] on span "Sauvegarder" at bounding box center [389, 57] width 42 height 10
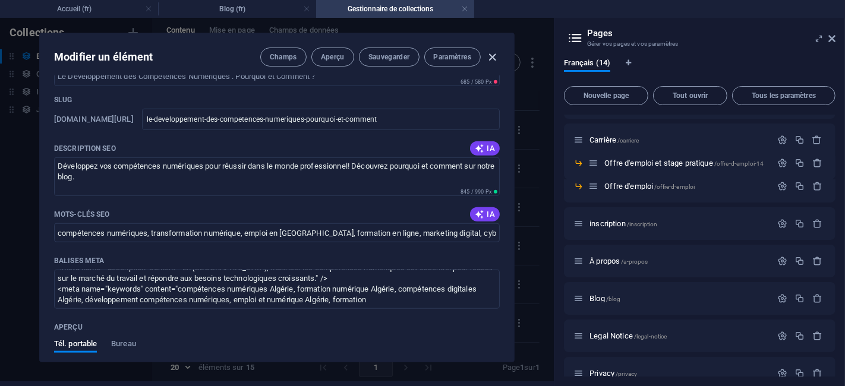
click at [491, 56] on icon "button" at bounding box center [493, 57] width 14 height 14
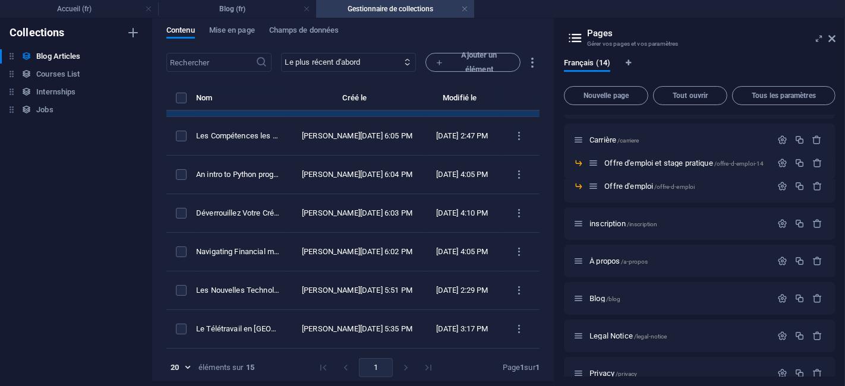
scroll to position [0, 0]
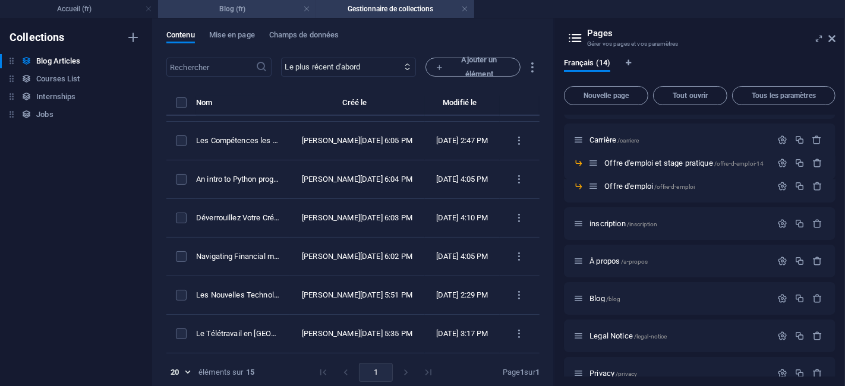
click at [223, 11] on h4 "Blog (fr)" at bounding box center [237, 8] width 158 height 13
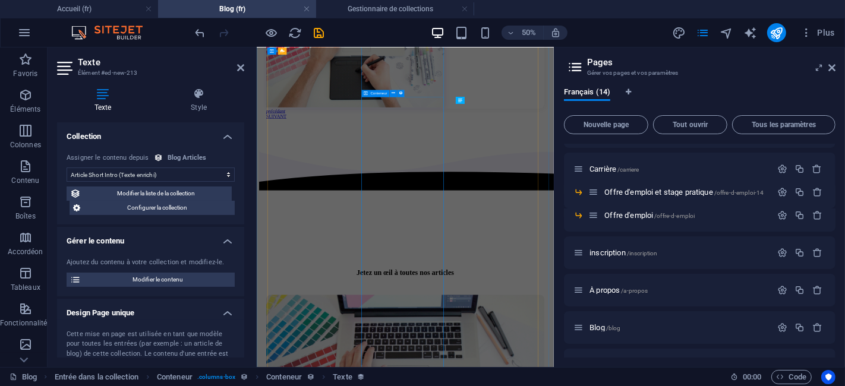
scroll to position [1154, 0]
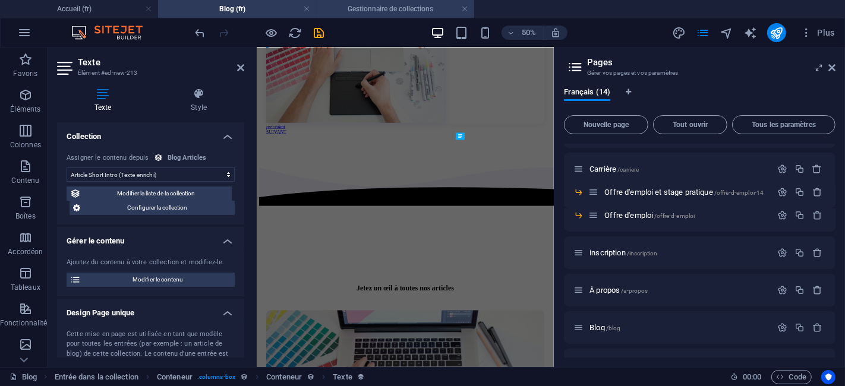
click at [387, 9] on h4 "Gestionnaire de collections" at bounding box center [395, 8] width 158 height 13
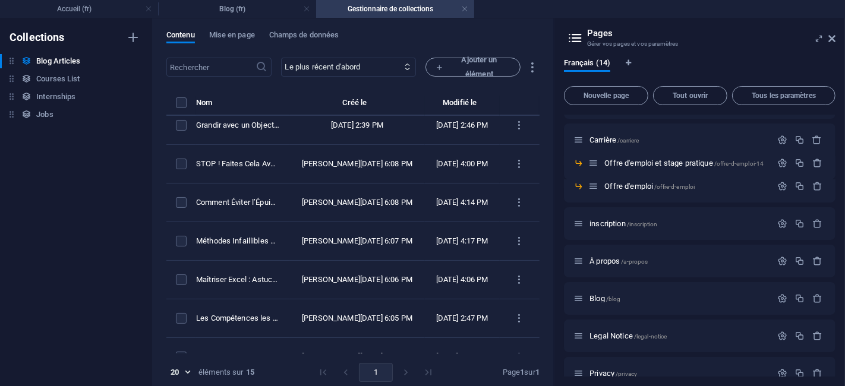
scroll to position [0, 0]
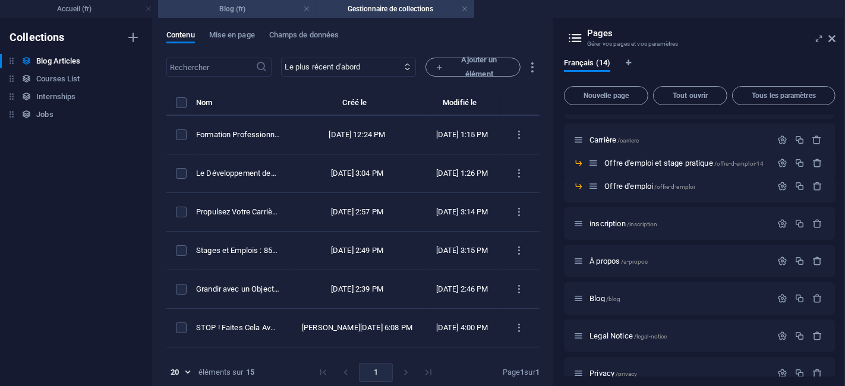
click at [239, 9] on h4 "Blog (fr)" at bounding box center [237, 8] width 158 height 13
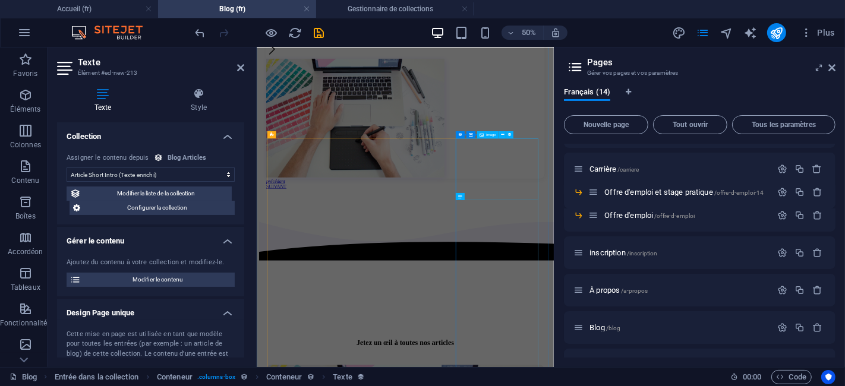
scroll to position [1056, 0]
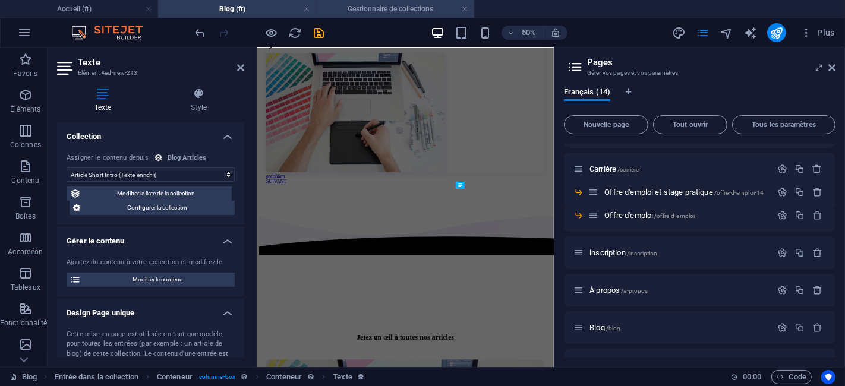
click at [365, 8] on h4 "Gestionnaire de collections" at bounding box center [395, 8] width 158 height 13
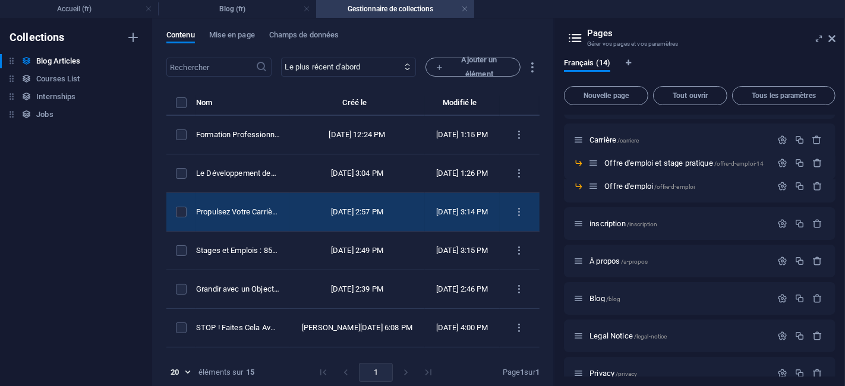
click at [284, 223] on td "Propulsez Votre Carrière : 90% des Diplômés de Formations Professionnelles Trou…" at bounding box center [242, 212] width 93 height 39
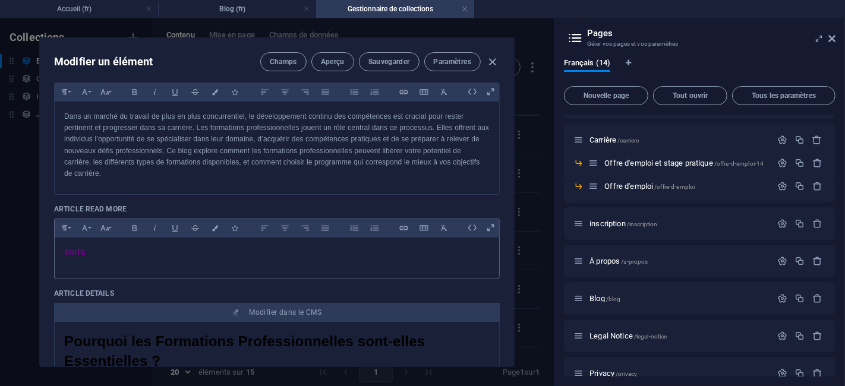
scroll to position [264, 0]
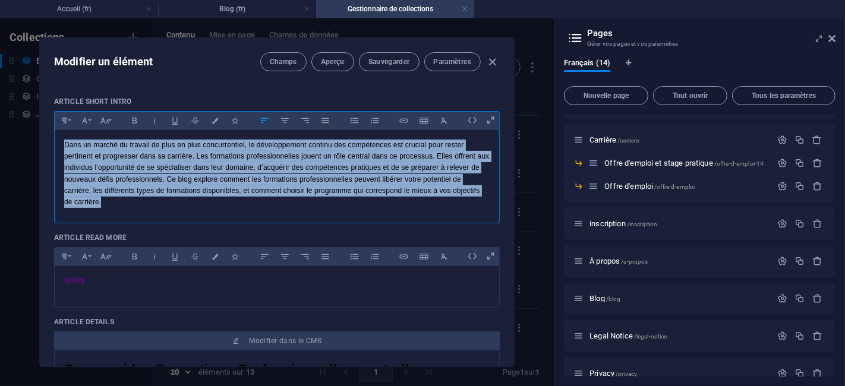
drag, startPoint x: 176, startPoint y: 198, endPoint x: 48, endPoint y: 125, distance: 147.6
click at [48, 125] on div "Article Title Propulsez Votre Carrière : 90% des Diplômés de Formations Profess…" at bounding box center [277, 224] width 474 height 286
copy p "Dans un marché du travail de plus en plus concurrentiel, le développement conti…"
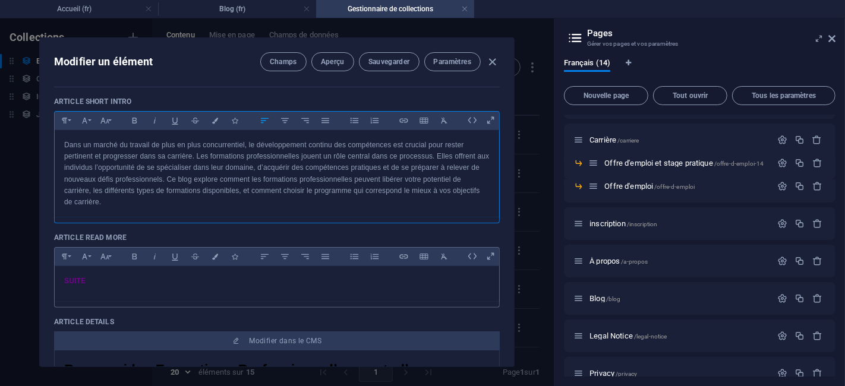
click at [202, 292] on div "SUITE" at bounding box center [277, 284] width 444 height 36
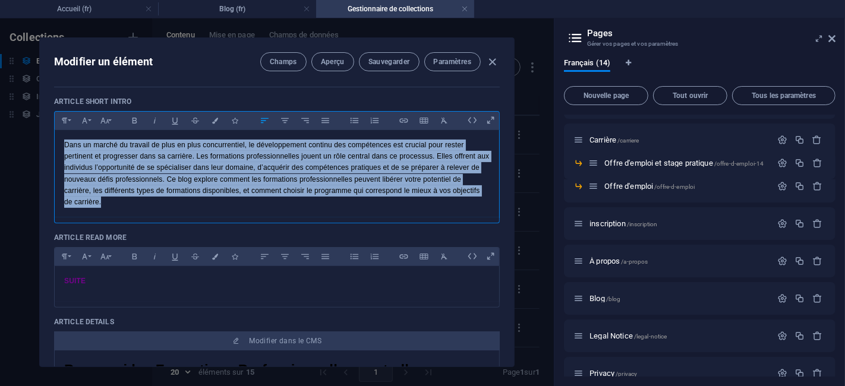
drag, startPoint x: 191, startPoint y: 210, endPoint x: 15, endPoint y: 133, distance: 191.2
click at [15, 133] on div "Modifier un élément Champs Aperçu Sauvegarder Paramètres Article Title Propulse…" at bounding box center [277, 202] width 554 height 368
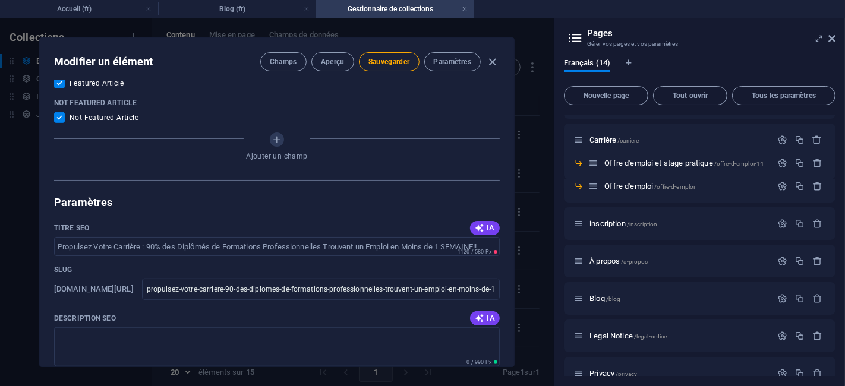
scroll to position [726, 0]
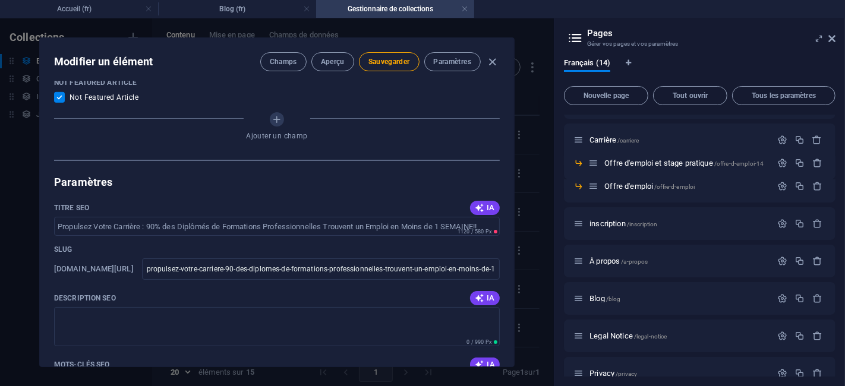
drag, startPoint x: 91, startPoint y: 211, endPoint x: 52, endPoint y: 210, distance: 39.2
click at [52, 210] on div "Article Title Propulsez Votre Carrière : 90% des Diplômés de Formations Profess…" at bounding box center [277, 224] width 474 height 286
copy p "Titre SEO"
click at [148, 226] on input "Titre SEO" at bounding box center [276, 226] width 445 height 19
paste input "Formations Professionnelles en [GEOGRAPHIC_DATA] : Développez Vos Compétences e…"
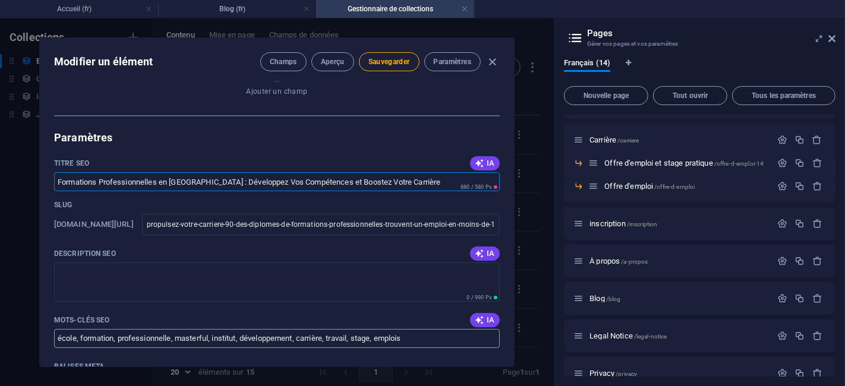
scroll to position [792, 0]
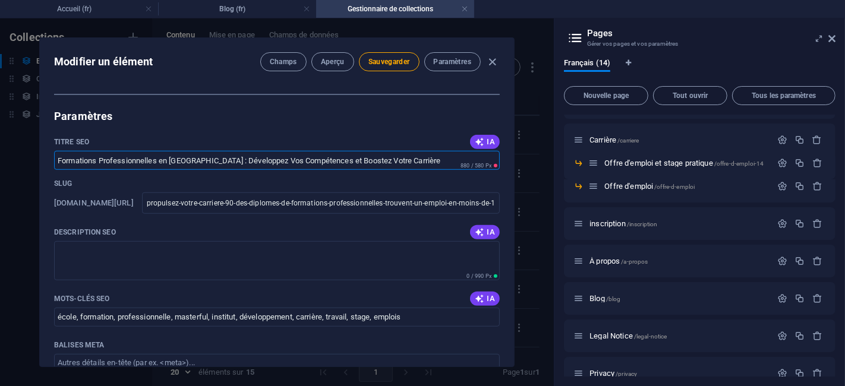
type input "Formations Professionnelles en [GEOGRAPHIC_DATA] : Développez Vos Compétences e…"
drag, startPoint x: 119, startPoint y: 230, endPoint x: 44, endPoint y: 225, distance: 75.0
click at [44, 225] on div "Article Title Propulsez Votre Carrière : 90% des Diplômés de Formations Profess…" at bounding box center [277, 224] width 474 height 286
copy p "Description SEO"
click at [176, 254] on textarea "Description SEO" at bounding box center [276, 260] width 445 height 39
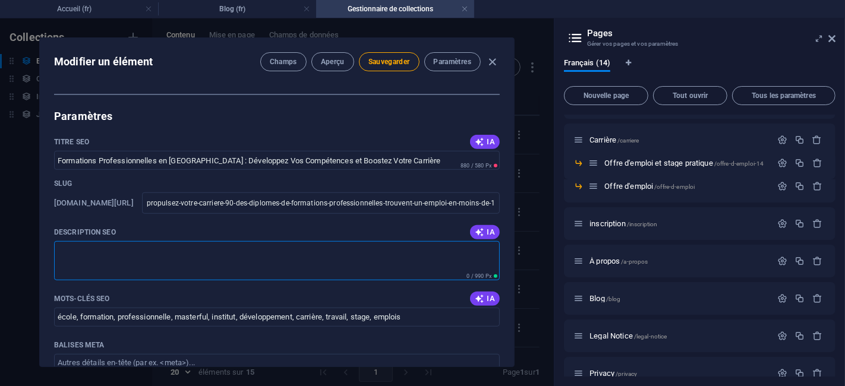
paste textarea "Découvrez comment les formations professionnelles en [GEOGRAPHIC_DATA] permette…"
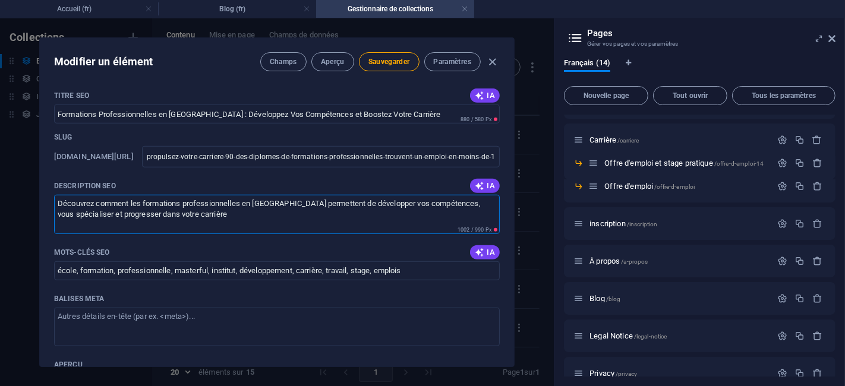
scroll to position [858, 0]
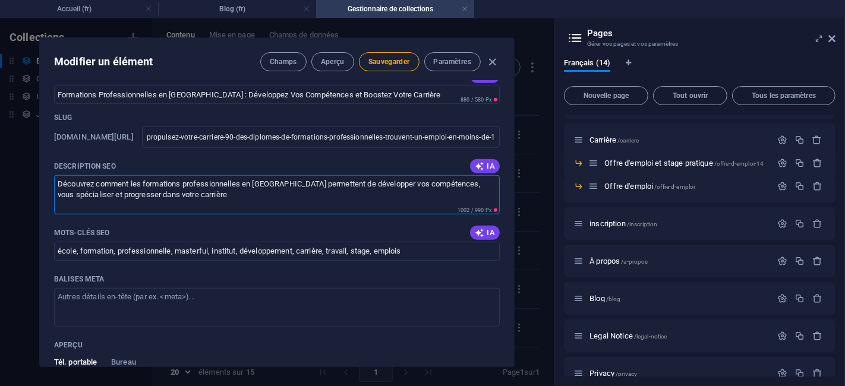
type textarea "Découvrez comment les formations professionnelles en [GEOGRAPHIC_DATA] permette…"
drag, startPoint x: 139, startPoint y: 225, endPoint x: 39, endPoint y: 233, distance: 100.7
click at [40, 233] on div "Article Title Propulsez Votre Carrière : 90% des Diplômés de Formations Profess…" at bounding box center [277, 224] width 474 height 286
click at [181, 299] on textarea "Balises Meta ​" at bounding box center [276, 307] width 445 height 39
click at [170, 248] on input "école, formation, professionnelle, masterful, institut, développement, carrière…" at bounding box center [276, 251] width 445 height 19
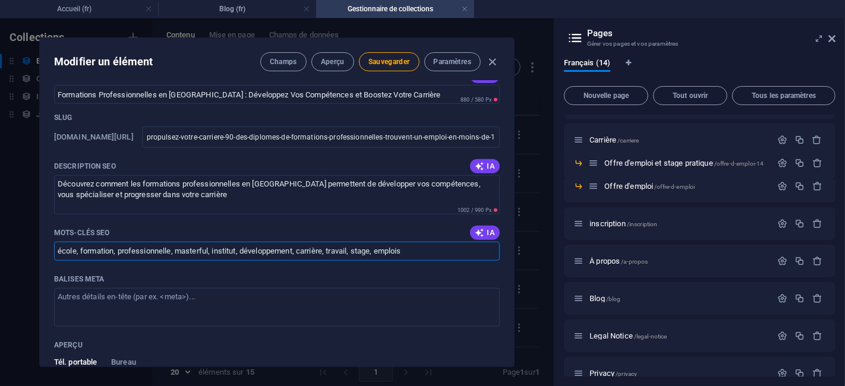
paste input "formation professionnelle Algérie, développement compétences [GEOGRAPHIC_DATA],…"
type input "formation professionnelle Algérie, développement compétences [GEOGRAPHIC_DATA],…"
click at [197, 291] on textarea "Balises Meta ​" at bounding box center [276, 307] width 445 height 39
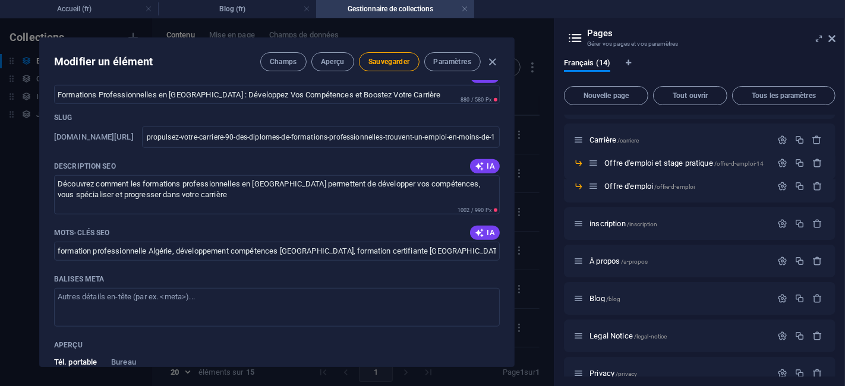
drag, startPoint x: 108, startPoint y: 276, endPoint x: 50, endPoint y: 279, distance: 57.7
click at [50, 279] on div "Article Title Propulsez Votre Carrière : 90% des Diplômés de Formations Profess…" at bounding box center [277, 224] width 474 height 286
click at [204, 309] on textarea "Balises Meta ​" at bounding box center [276, 307] width 445 height 39
paste textarea "<title>Formations Professionnelles en [GEOGRAPHIC_DATA] : Développez Vos Compét…"
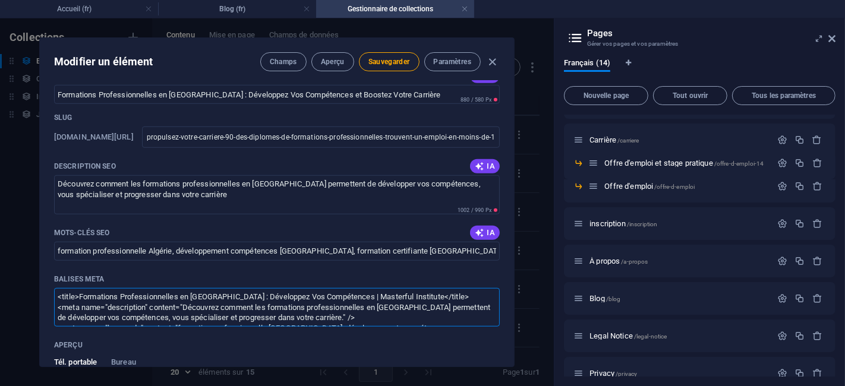
scroll to position [59, 0]
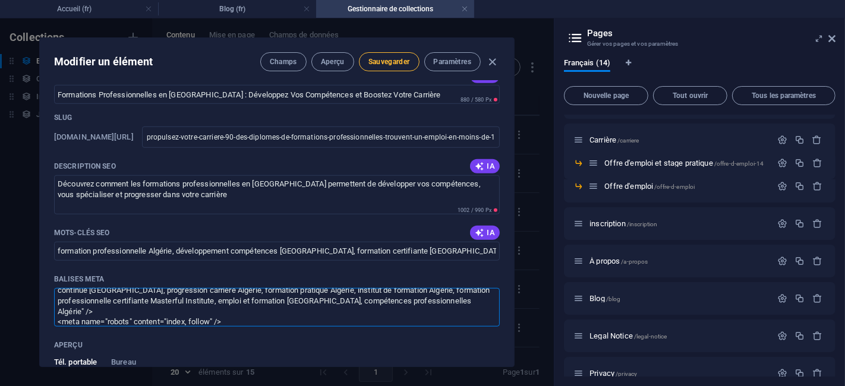
type textarea "<title>Formations Professionnelles en [GEOGRAPHIC_DATA] : Développez Vos Compét…"
click at [390, 68] on button "Sauvegarder" at bounding box center [389, 61] width 61 height 19
click at [495, 64] on icon "button" at bounding box center [493, 62] width 14 height 14
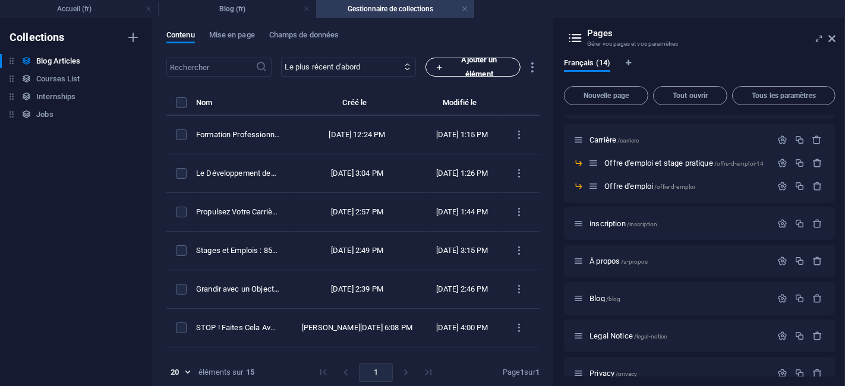
scroll to position [0, 0]
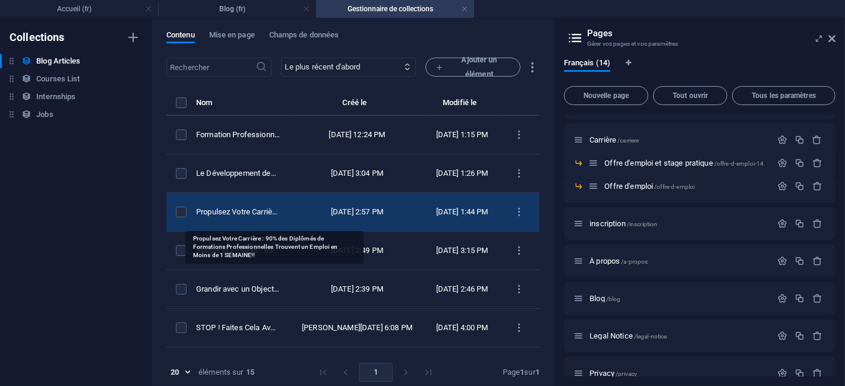
click at [270, 216] on div "Propulsez Votre Carrière : 90% des Diplômés de Formations Professionnelles Trou…" at bounding box center [238, 212] width 84 height 11
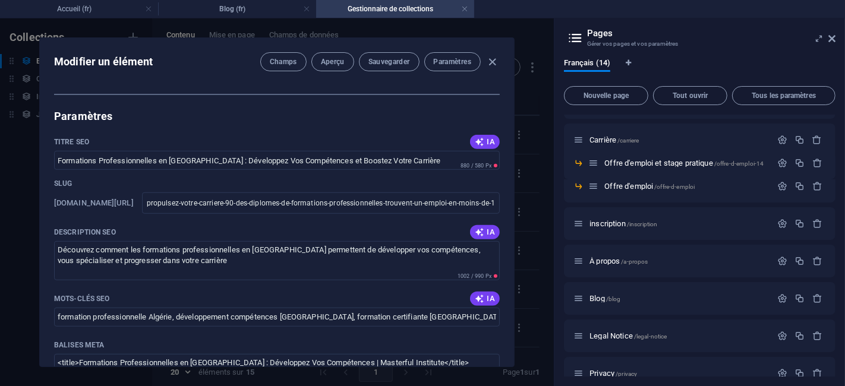
scroll to position [858, 0]
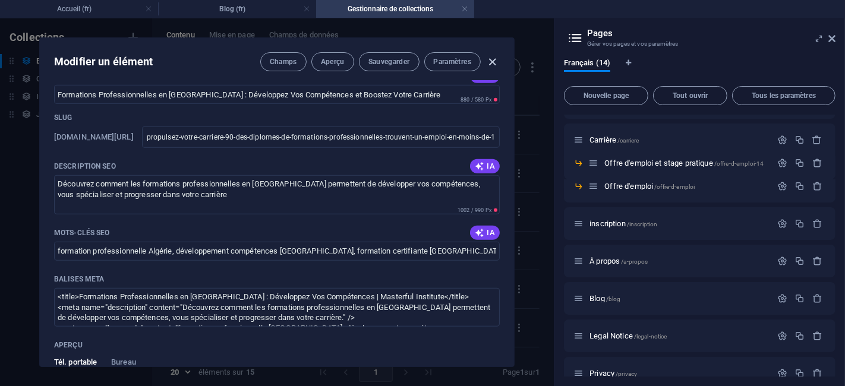
click at [492, 58] on icon "button" at bounding box center [493, 62] width 14 height 14
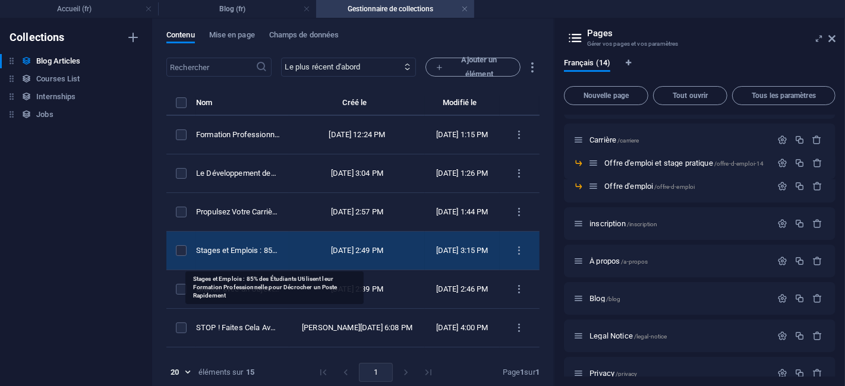
click at [254, 255] on div "Stages et Emplois : 85% des Étudiants Utilisent leur Formation Professionnelle …" at bounding box center [238, 250] width 84 height 11
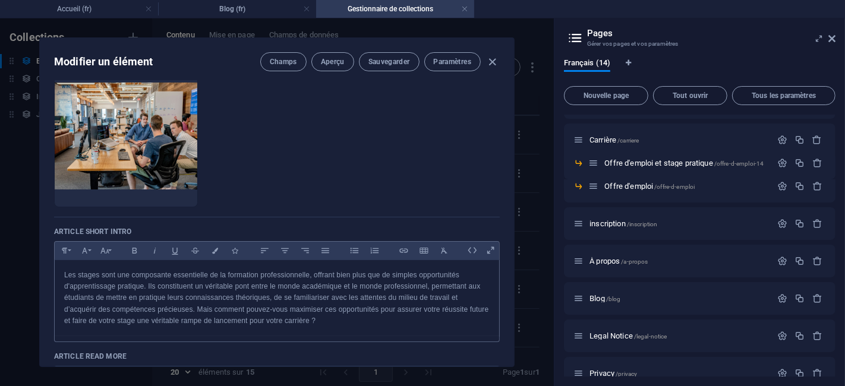
scroll to position [198, 0]
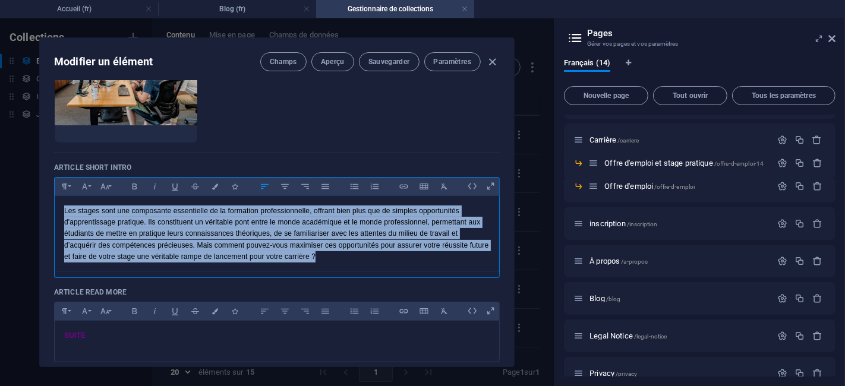
drag, startPoint x: 324, startPoint y: 255, endPoint x: 0, endPoint y: 179, distance: 332.4
click at [0, 179] on div "Modifier un élément Champs Aperçu Sauvegarder Paramètres Article Title Stages e…" at bounding box center [277, 202] width 554 height 368
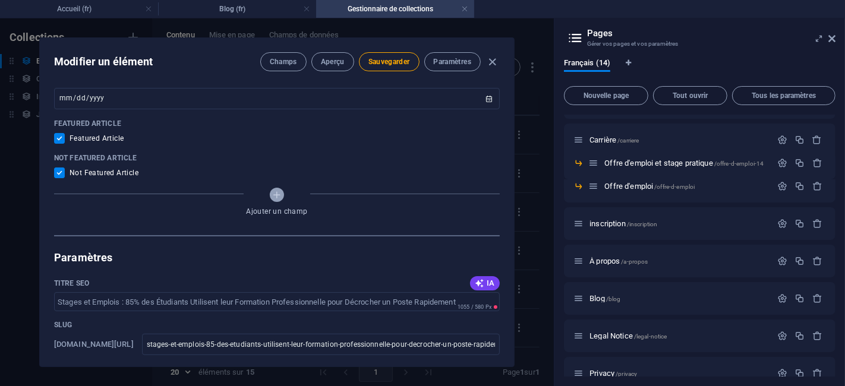
scroll to position [726, 0]
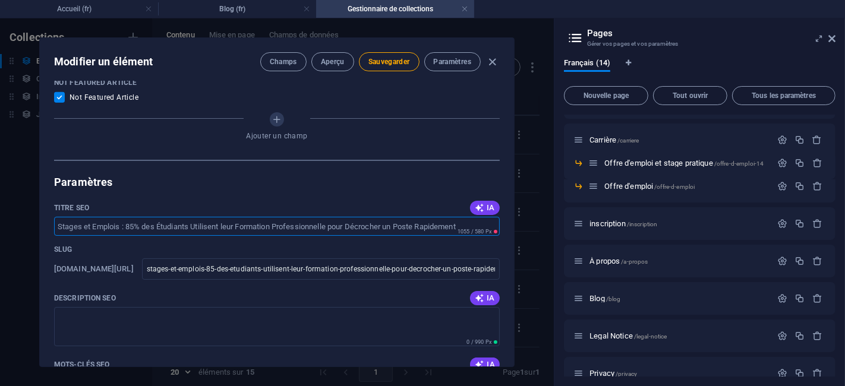
click at [226, 225] on input "Titre SEO" at bounding box center [276, 226] width 445 height 19
drag, startPoint x: 61, startPoint y: 203, endPoint x: 39, endPoint y: 203, distance: 22.6
click at [40, 203] on div "Article Title Stages et Emplois : 85% des Étudiants Utilisent leur Formation Pr…" at bounding box center [277, 224] width 474 height 286
click at [238, 323] on textarea "Description SEO" at bounding box center [276, 326] width 445 height 39
click at [171, 226] on input "Titre SEO" at bounding box center [276, 226] width 445 height 19
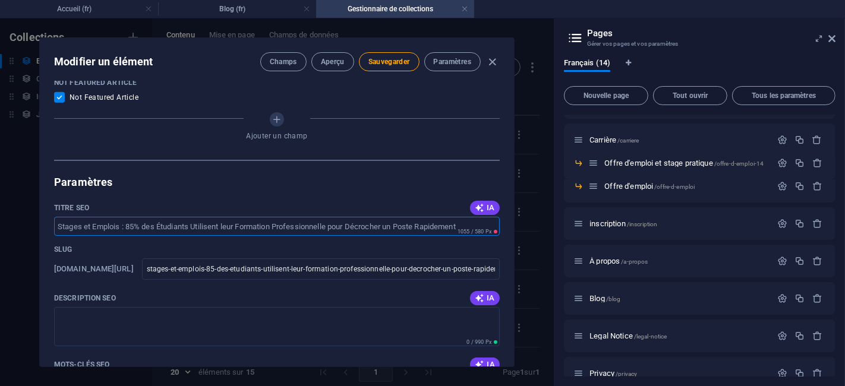
paste input "Stages Professionnels en [GEOGRAPHIC_DATA] : Boostez Votre Carrière et Acquérez…"
type input "Stages Professionnels en [GEOGRAPHIC_DATA] : Boostez Votre Carrière et Acquérez…"
drag, startPoint x: 120, startPoint y: 296, endPoint x: 42, endPoint y: 295, distance: 78.4
click at [42, 295] on div "Article Title Stages et Emplois : 85% des Étudiants Utilisent leur Formation Pr…" at bounding box center [277, 224] width 474 height 286
click at [258, 313] on textarea "Description SEO" at bounding box center [276, 326] width 445 height 39
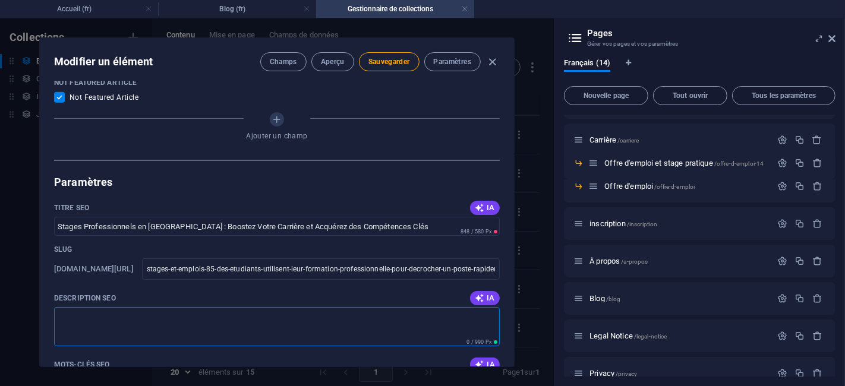
paste textarea "Découvrez comment les stages en [GEOGRAPHIC_DATA] permettent de développer vos …"
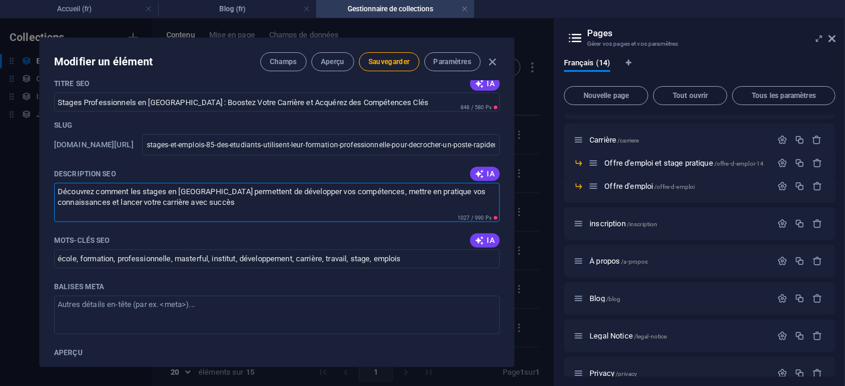
scroll to position [858, 0]
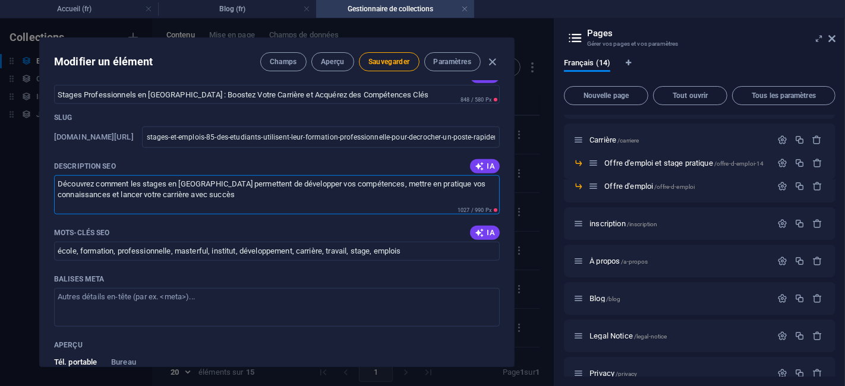
type textarea "Découvrez comment les stages en [GEOGRAPHIC_DATA] permettent de développer vos …"
drag, startPoint x: 113, startPoint y: 232, endPoint x: 43, endPoint y: 231, distance: 70.1
click at [43, 231] on div "Article Title Stages et Emplois : 85% des Étudiants Utilisent leur Formation Pr…" at bounding box center [277, 224] width 474 height 286
click at [203, 254] on input "école, formation, professionnelle, masterful, institut, développement, carrière…" at bounding box center [276, 251] width 445 height 19
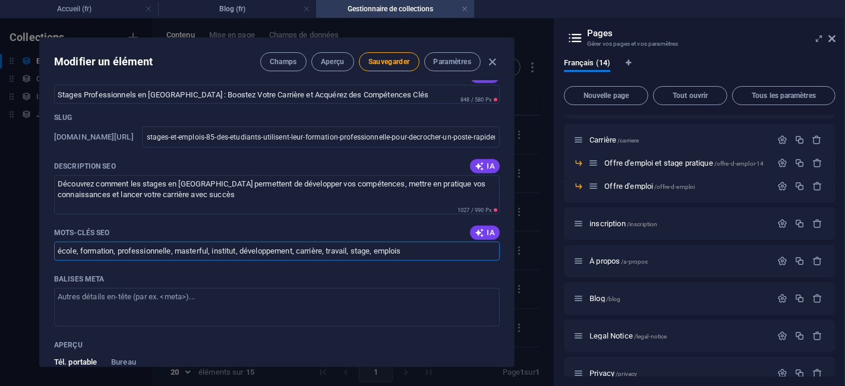
paste input "stages professionnels [GEOGRAPHIC_DATA], stages étudiants Algérie, formation pr…"
paste input "en entreprise [GEOGRAPHIC_DATA], stage étudiant [GEOGRAPHIC_DATA], opportunités…"
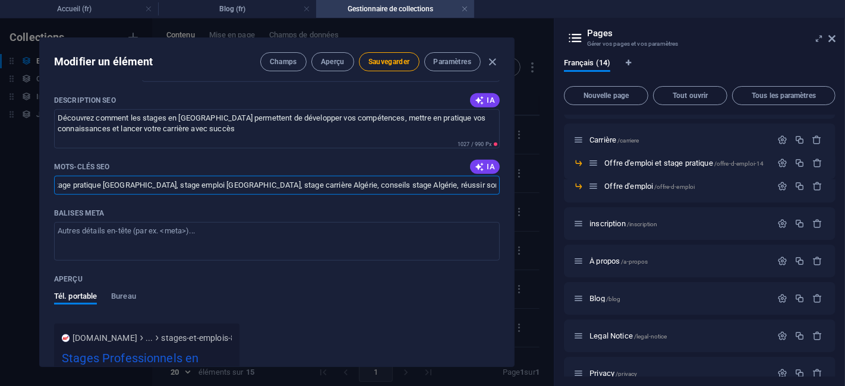
type input "stages professionnels [GEOGRAPHIC_DATA], stage en entreprise [GEOGRAPHIC_DATA],…"
drag, startPoint x: 102, startPoint y: 217, endPoint x: 48, endPoint y: 213, distance: 54.3
click at [48, 213] on div "Article Title Stages et Emplois : 85% des Étudiants Utilisent leur Formation Pr…" at bounding box center [277, 224] width 474 height 286
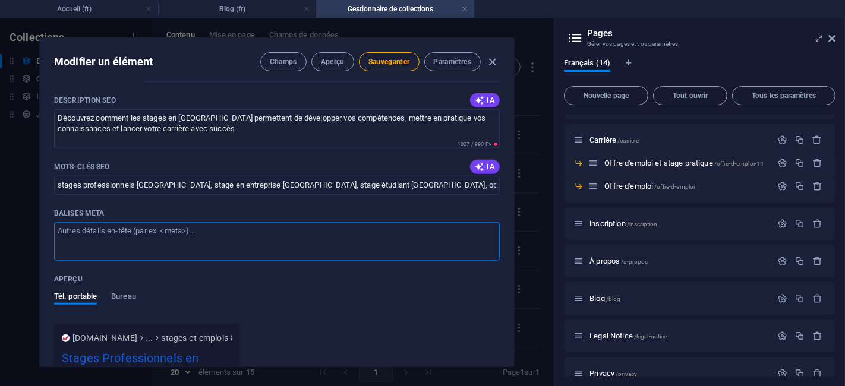
click at [252, 236] on textarea "Balises Meta ​" at bounding box center [276, 241] width 445 height 39
paste textarea "<title>Stages Professionnels en [GEOGRAPHIC_DATA] : Opportunités, Compétences e…"
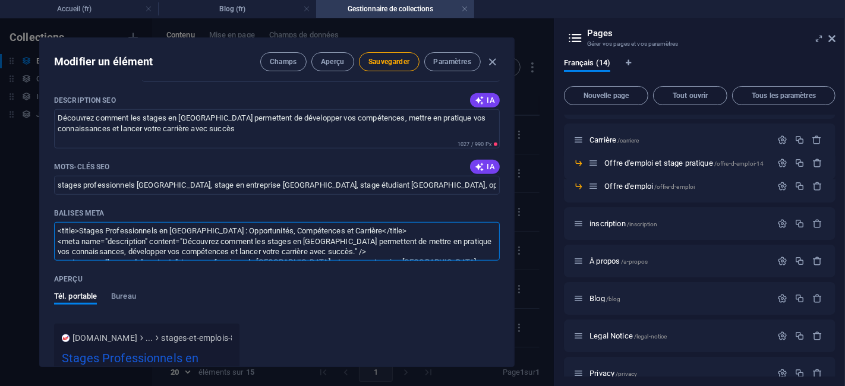
scroll to position [38, 0]
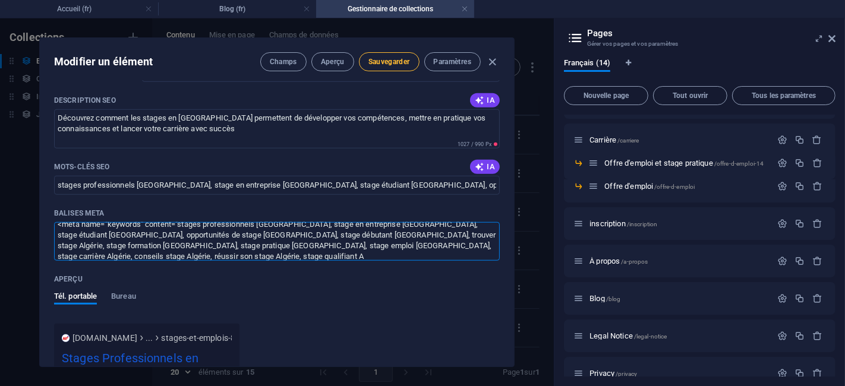
type textarea "<title>Stages Professionnels en [GEOGRAPHIC_DATA] : Opportunités, Compétences e…"
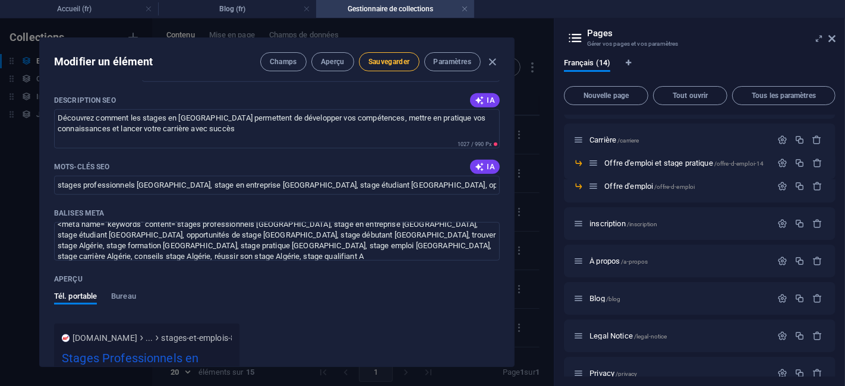
click at [390, 62] on span "Sauvegarder" at bounding box center [389, 62] width 42 height 10
click at [495, 61] on icon "button" at bounding box center [493, 62] width 14 height 14
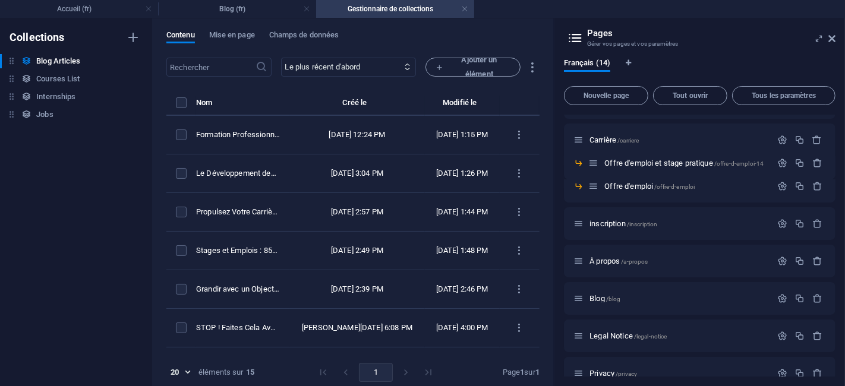
scroll to position [0, 0]
click at [246, 13] on h4 "Blog (fr)" at bounding box center [237, 8] width 158 height 13
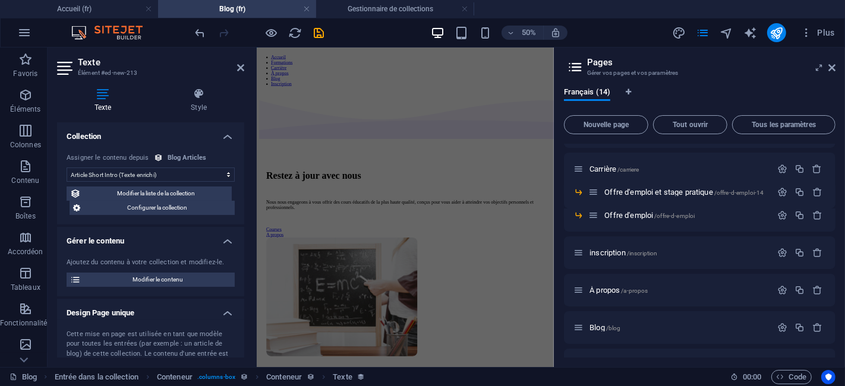
scroll to position [1056, 0]
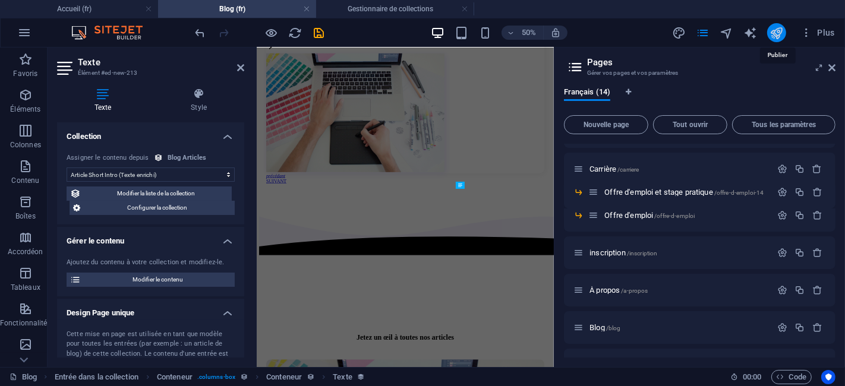
click at [0, 0] on icon "publish" at bounding box center [0, 0] width 0 height 0
